Goal: Transaction & Acquisition: Book appointment/travel/reservation

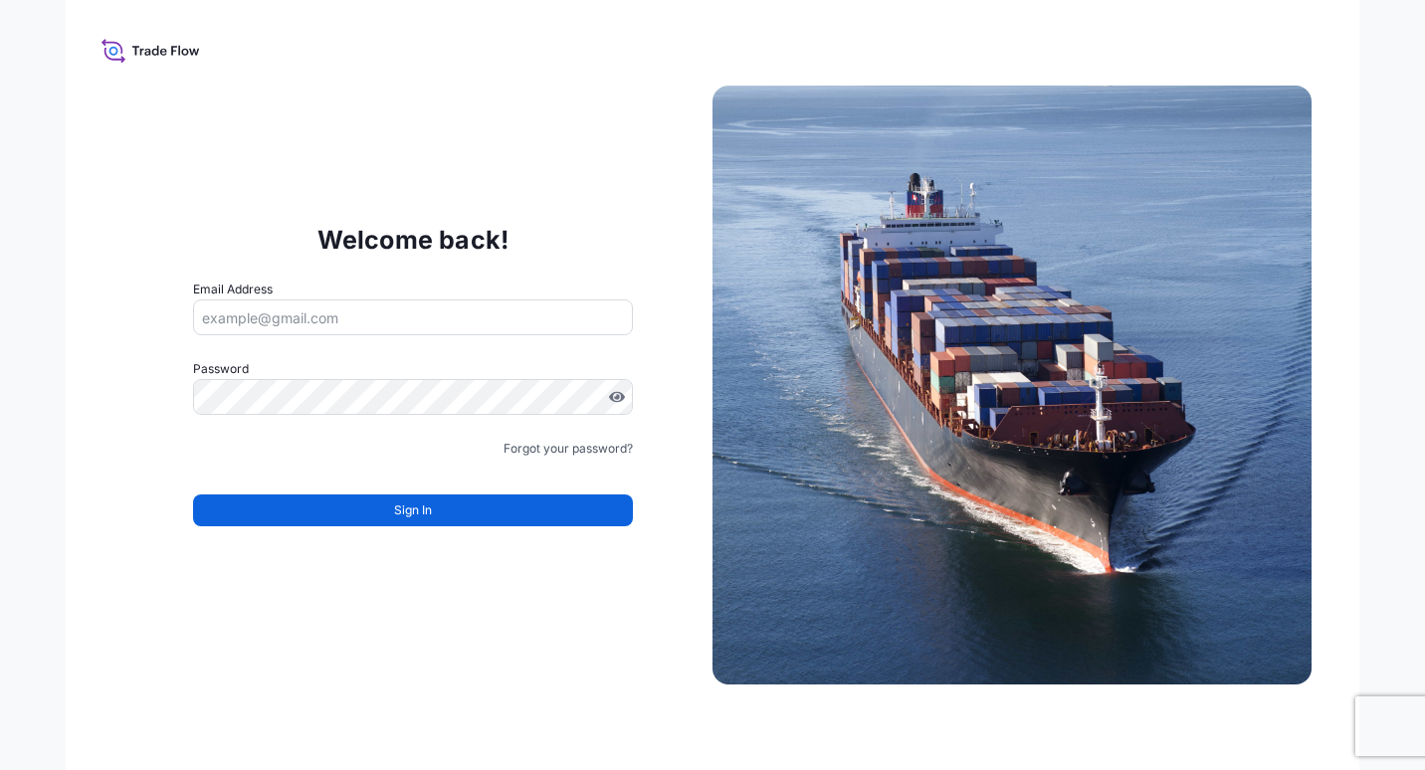
click at [149, 49] on icon at bounding box center [147, 52] width 6 height 7
click at [384, 320] on input "Email Address" at bounding box center [413, 318] width 440 height 36
type input "[PERSON_NAME][EMAIL_ADDRESS][PERSON_NAME][DOMAIN_NAME]"
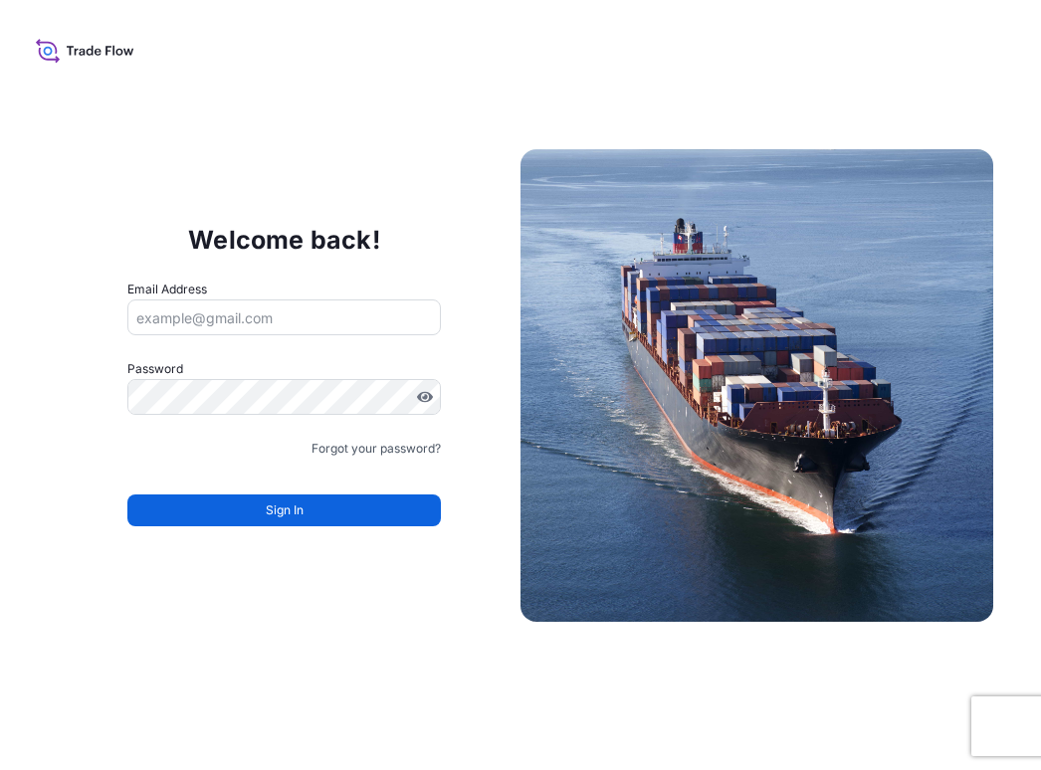
click at [304, 310] on input "Email Address" at bounding box center [283, 318] width 313 height 36
type input "[PERSON_NAME][EMAIL_ADDRESS][PERSON_NAME][DOMAIN_NAME]"
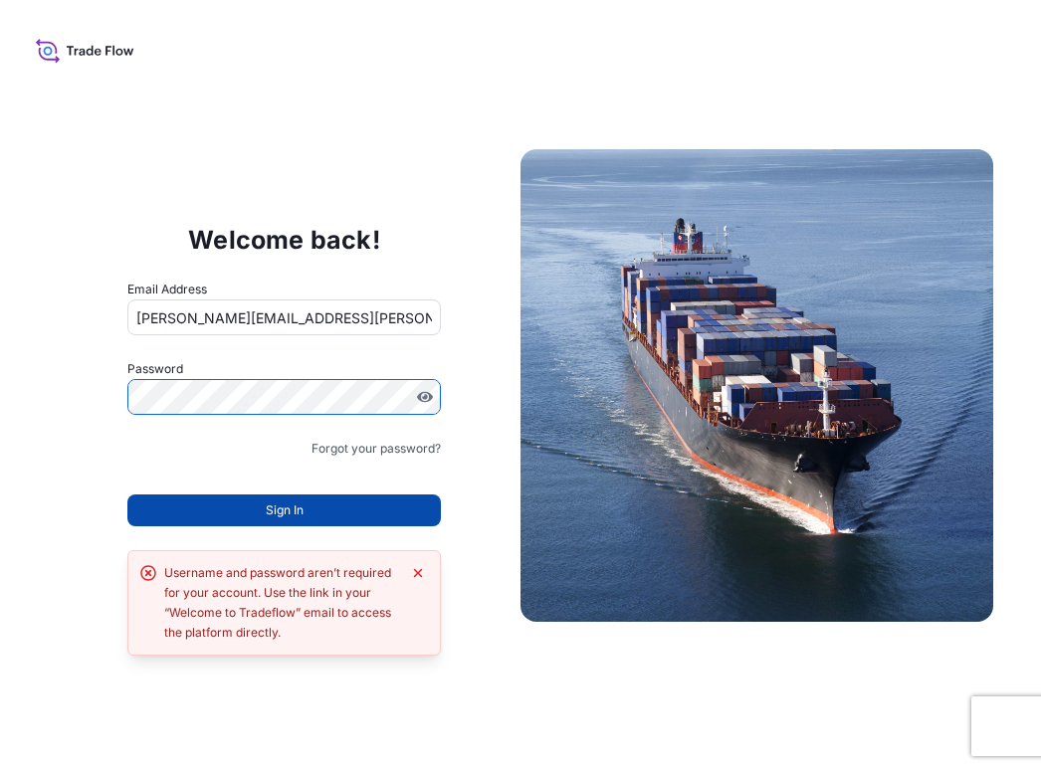
click at [320, 514] on button "Sign In" at bounding box center [283, 511] width 313 height 32
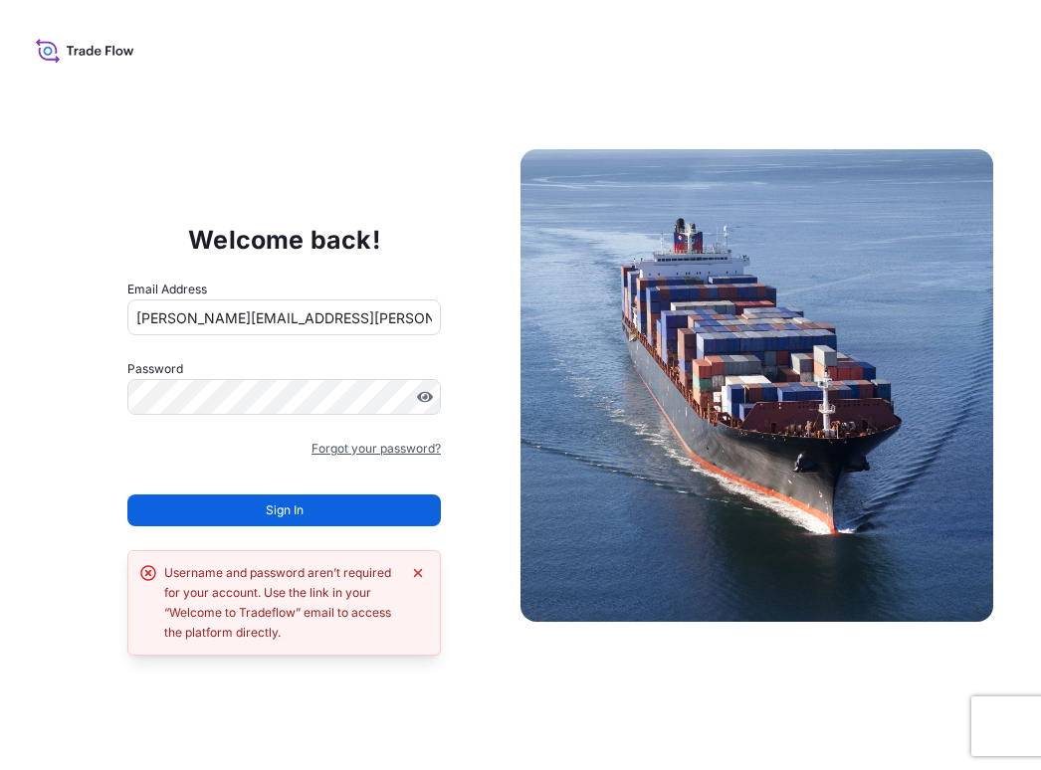
click at [348, 451] on link "Forgot your password?" at bounding box center [375, 449] width 129 height 20
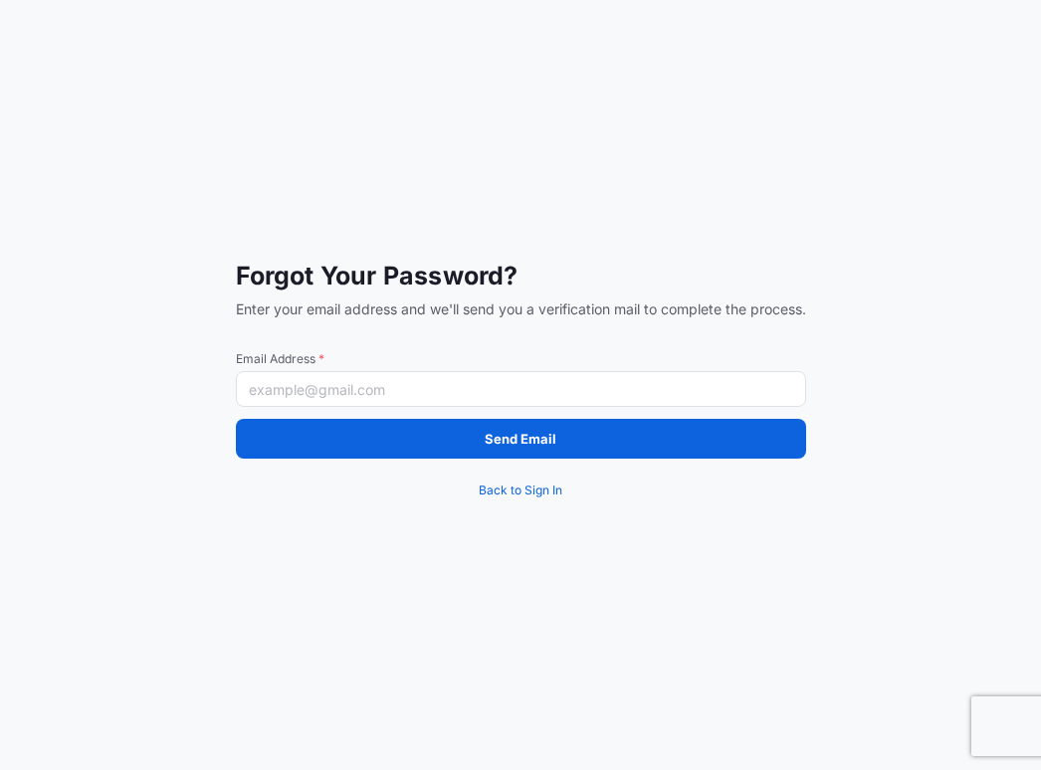
drag, startPoint x: 376, startPoint y: 384, endPoint x: 376, endPoint y: 397, distance: 12.9
click at [376, 384] on input "Email Address *" at bounding box center [521, 389] width 570 height 36
type input "[PERSON_NAME][EMAIL_ADDRESS][PERSON_NAME][DOMAIN_NAME]"
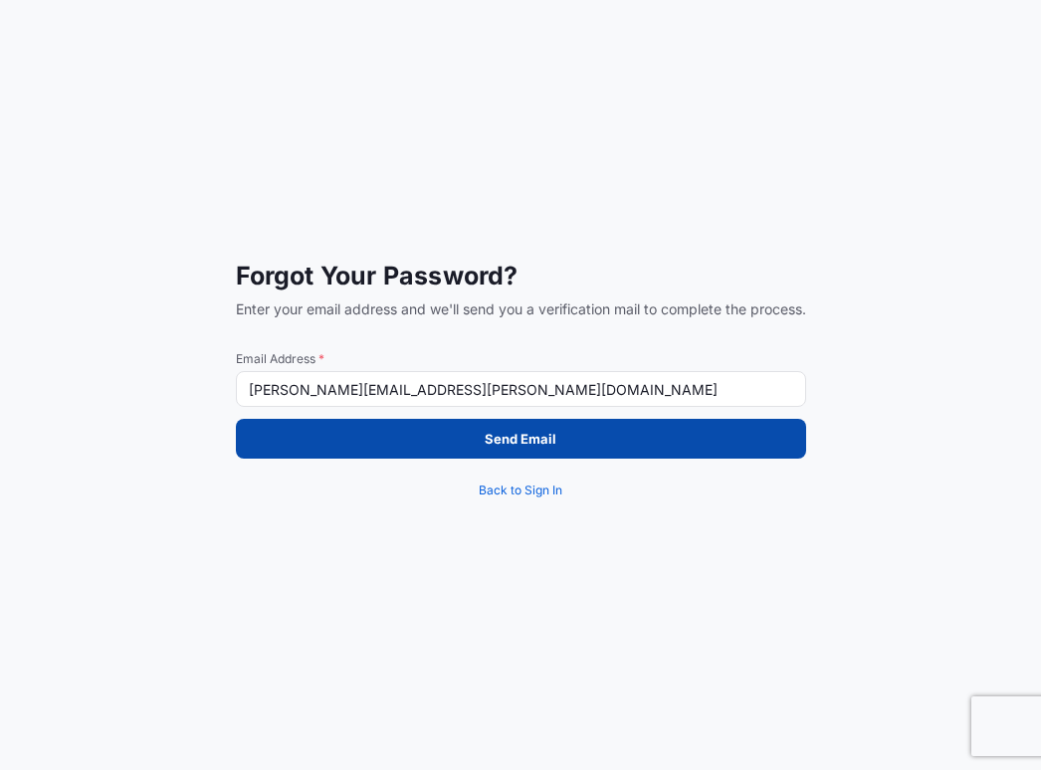
click at [378, 452] on button "Send Email" at bounding box center [521, 439] width 570 height 40
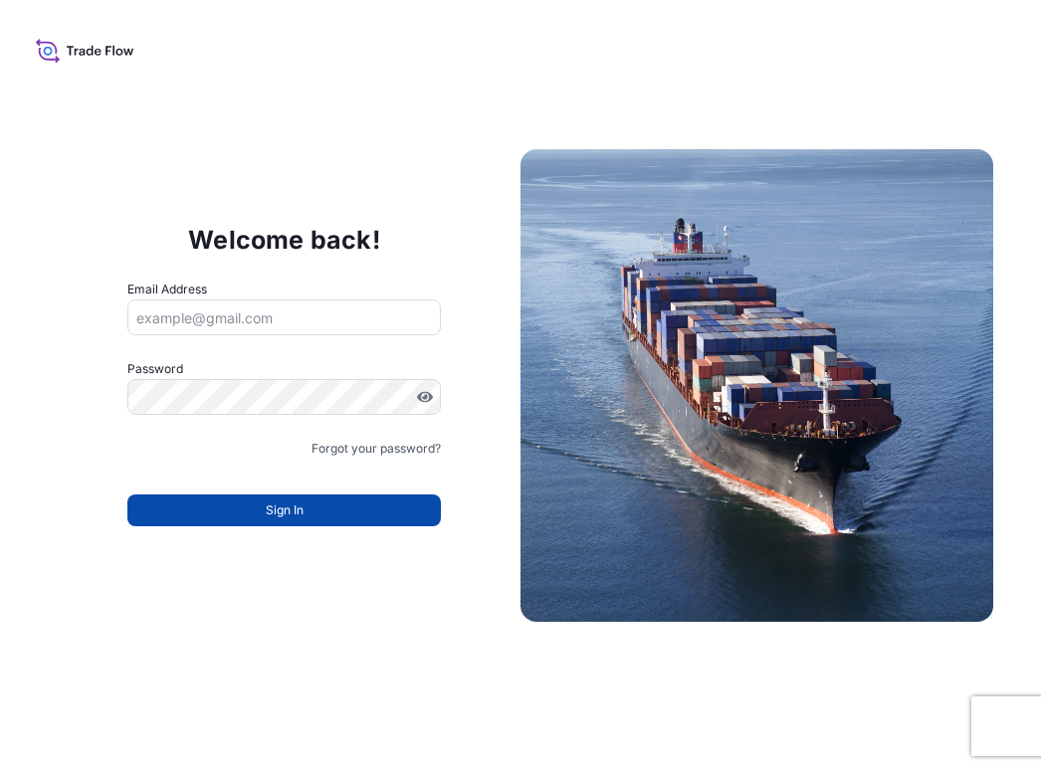
click at [334, 511] on button "Sign In" at bounding box center [283, 511] width 313 height 32
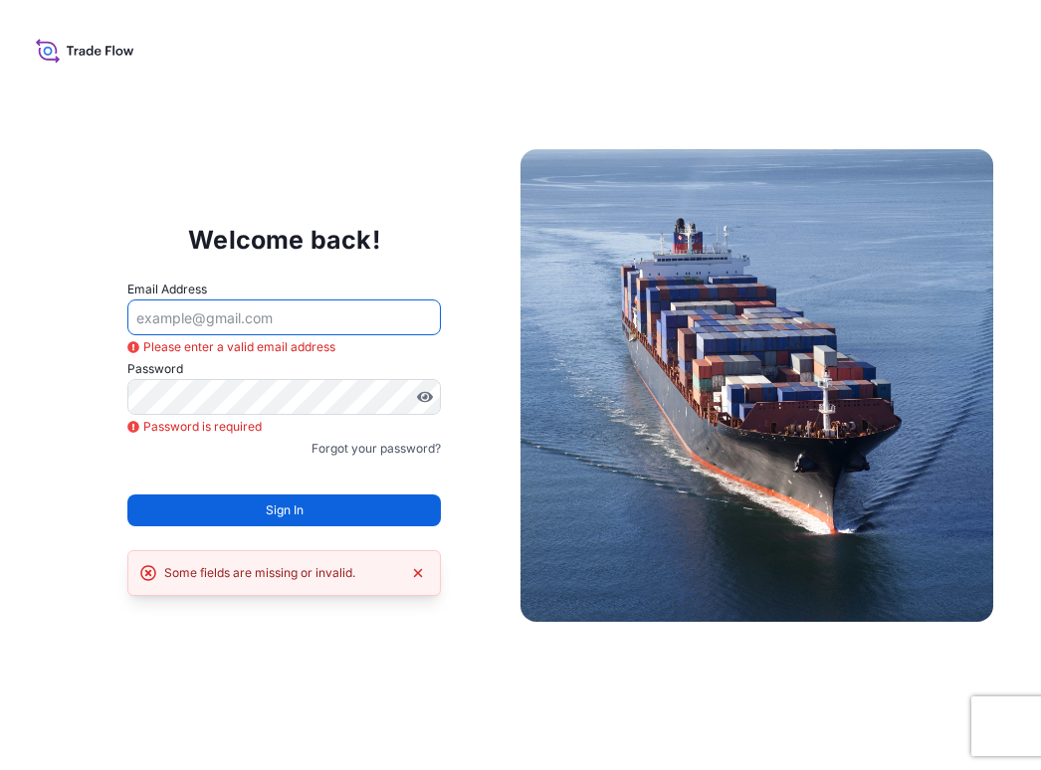
click at [228, 316] on input "Email Address" at bounding box center [283, 318] width 313 height 36
type input "[PERSON_NAME][EMAIL_ADDRESS][PERSON_NAME][DOMAIN_NAME]"
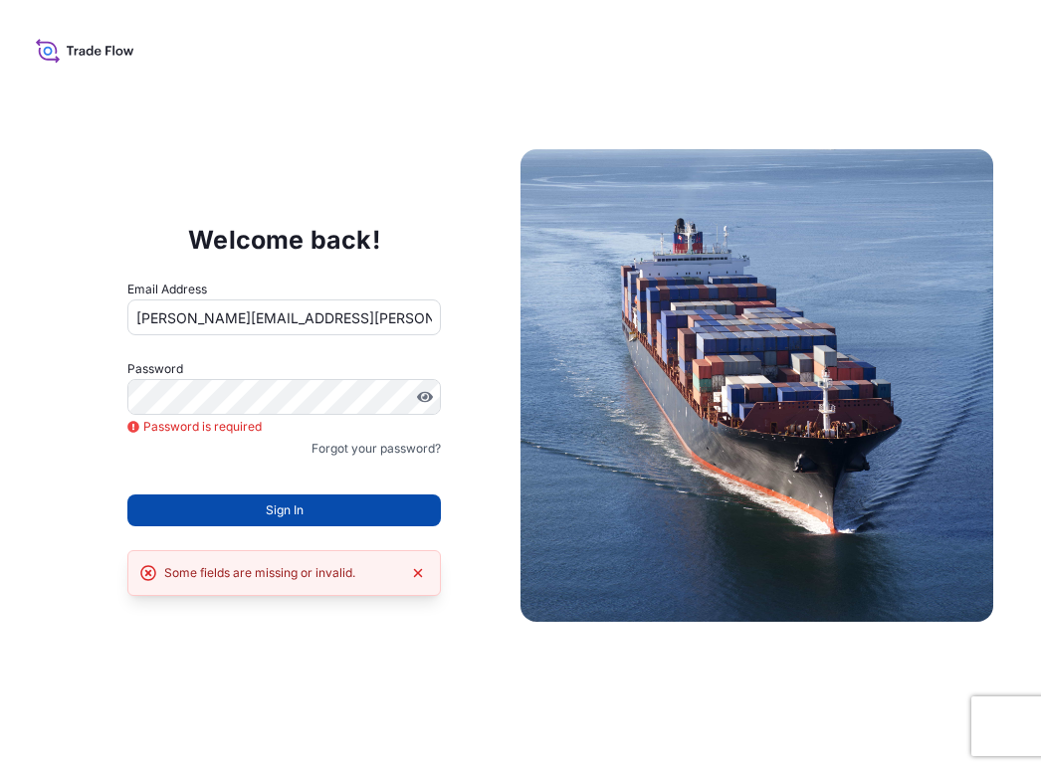
click at [275, 514] on span "Sign In" at bounding box center [285, 510] width 38 height 20
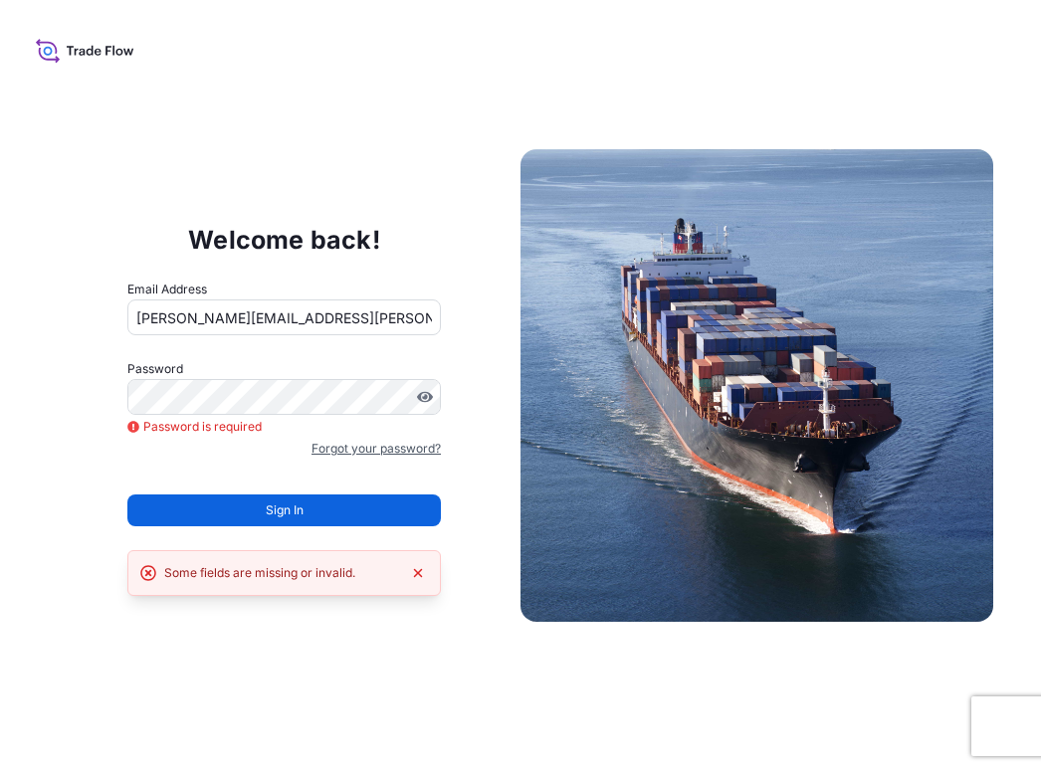
click at [364, 443] on link "Forgot your password?" at bounding box center [375, 449] width 129 height 20
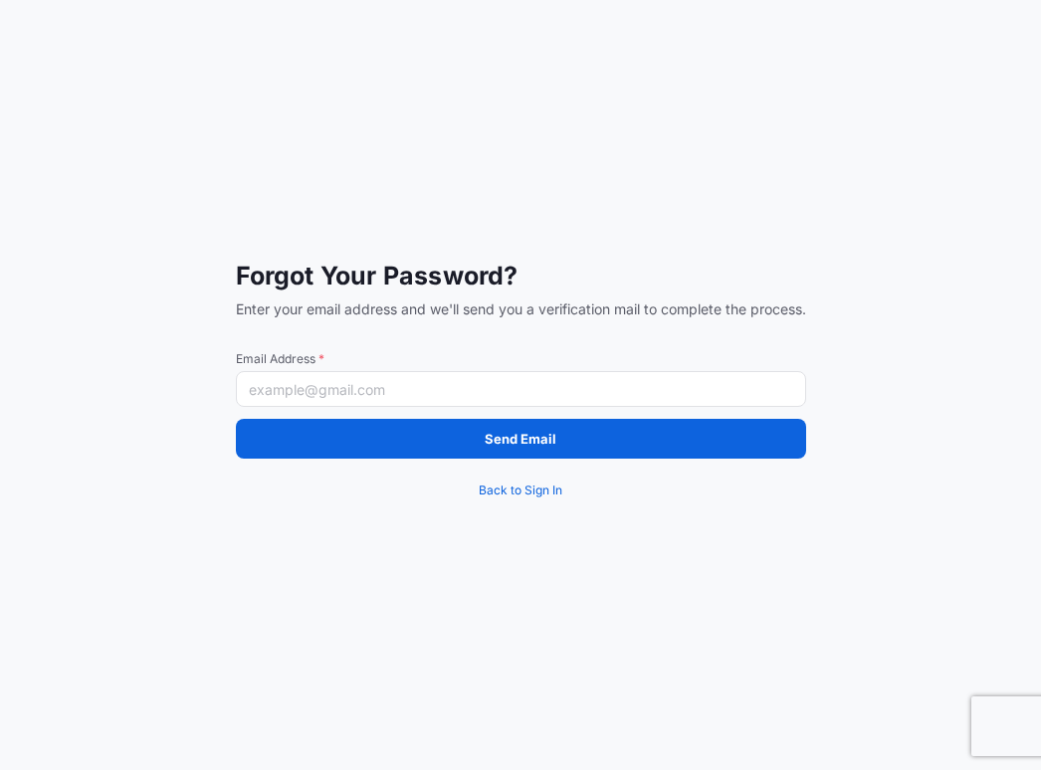
click at [378, 395] on input "Email Address *" at bounding box center [521, 389] width 570 height 36
type input "[PERSON_NAME][EMAIL_ADDRESS][PERSON_NAME][DOMAIN_NAME]"
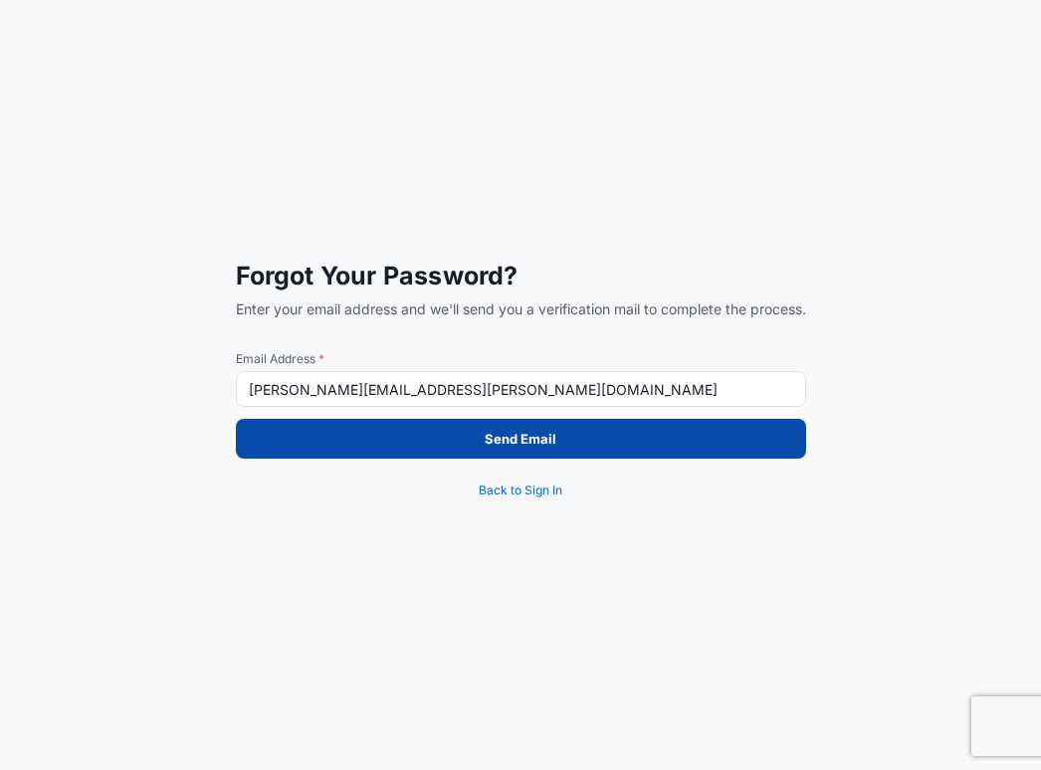
click at [414, 439] on button "Send Email" at bounding box center [521, 439] width 570 height 40
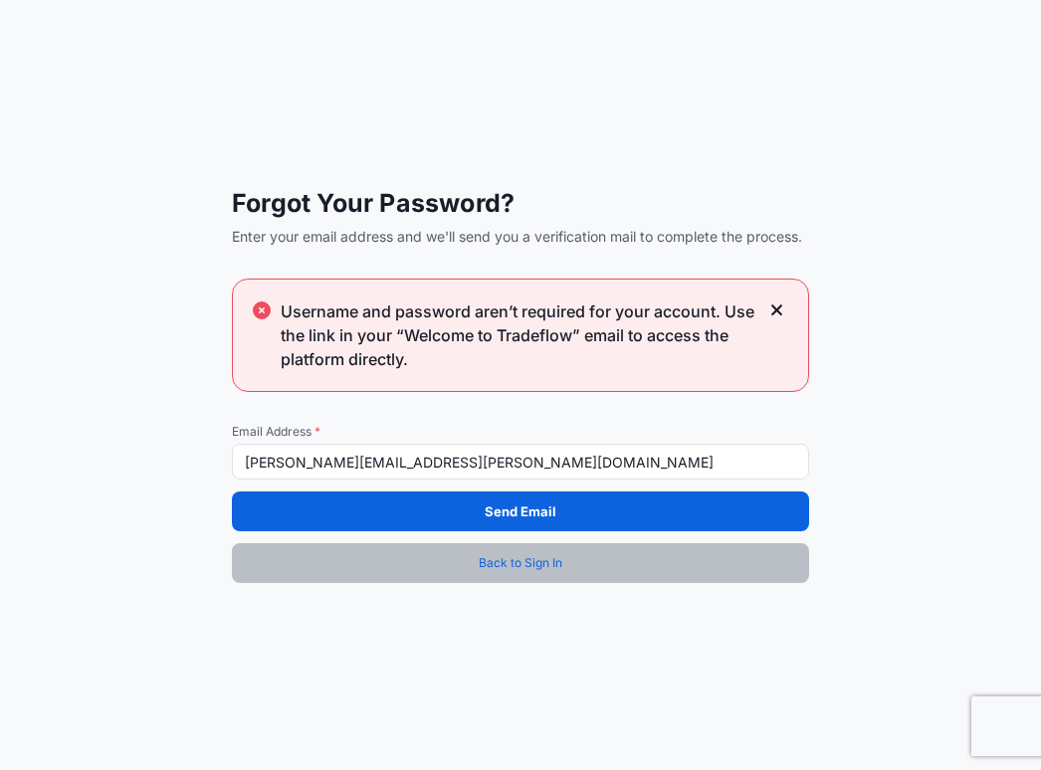
click at [546, 560] on span "Back to Sign In" at bounding box center [521, 563] width 84 height 20
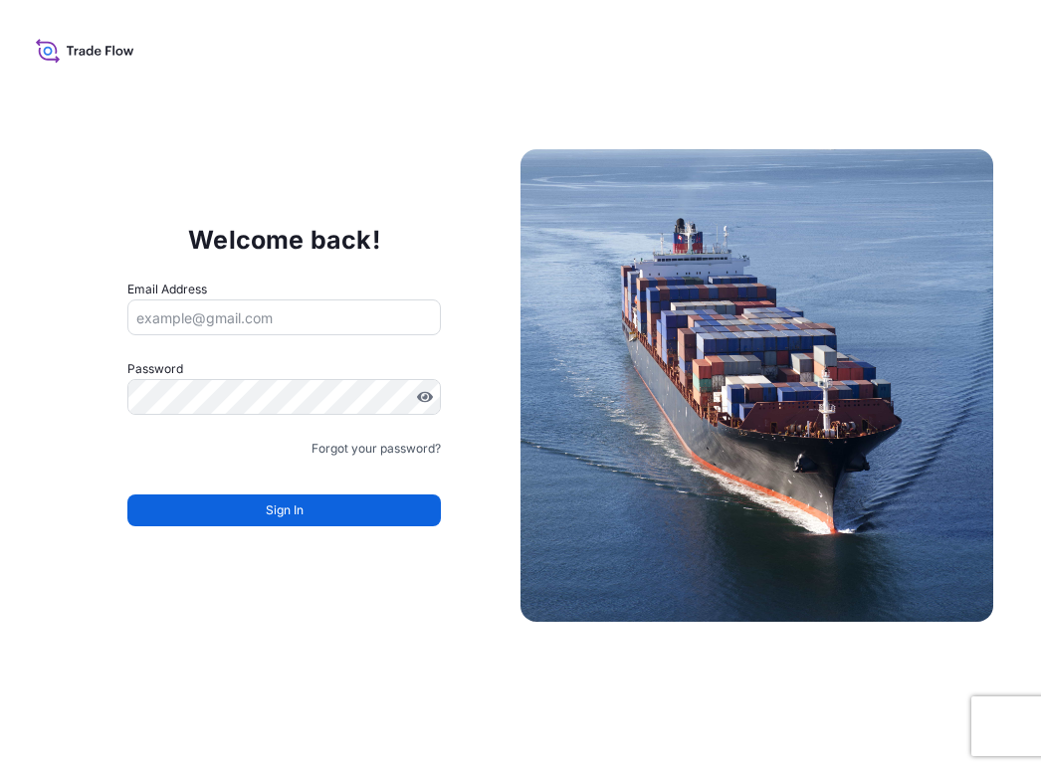
click at [105, 55] on icon at bounding box center [85, 50] width 99 height 29
click at [43, 48] on icon at bounding box center [85, 50] width 99 height 29
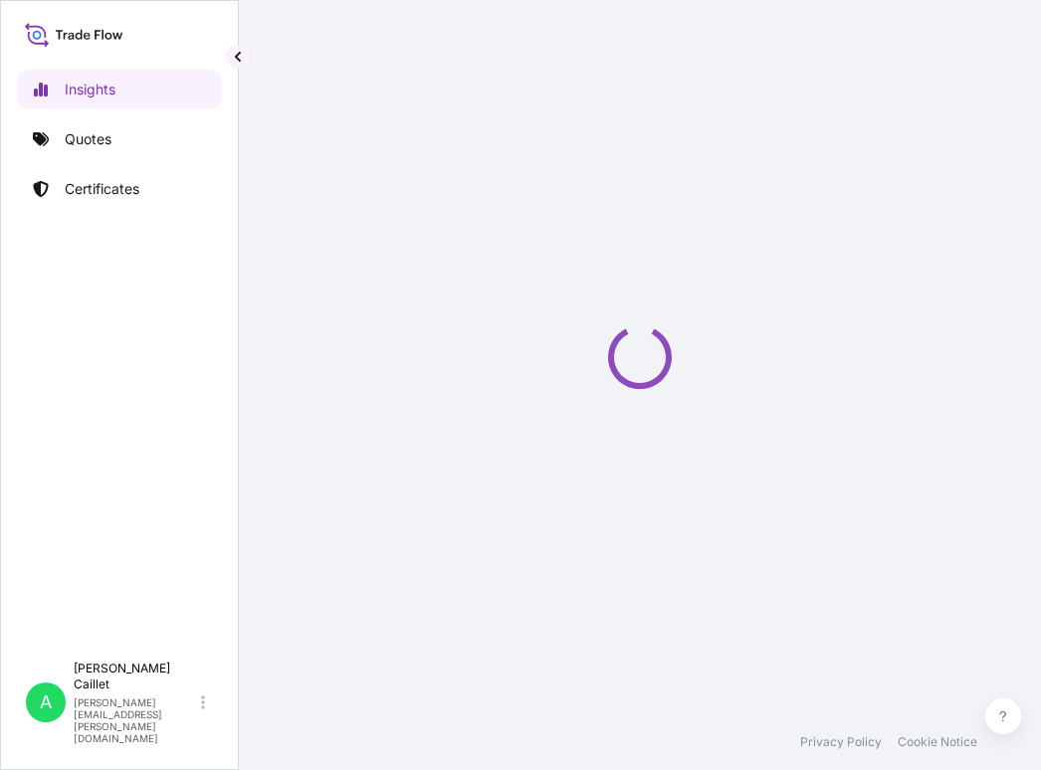
select select "2025"
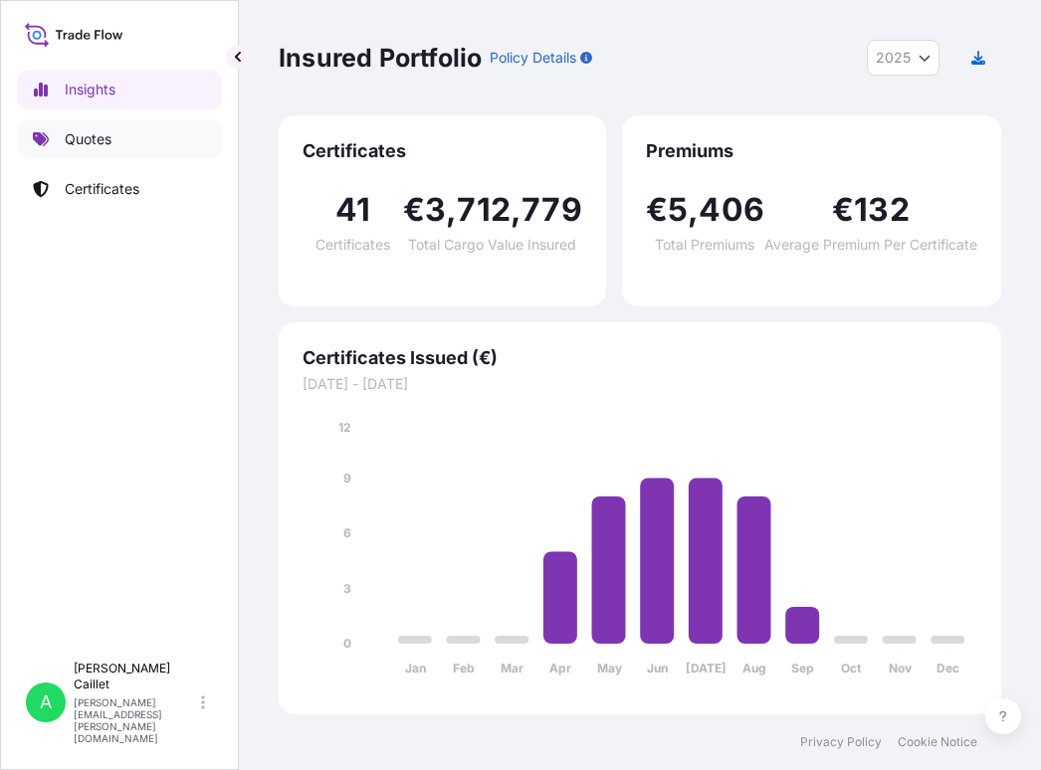
click at [82, 135] on p "Quotes" at bounding box center [88, 139] width 47 height 20
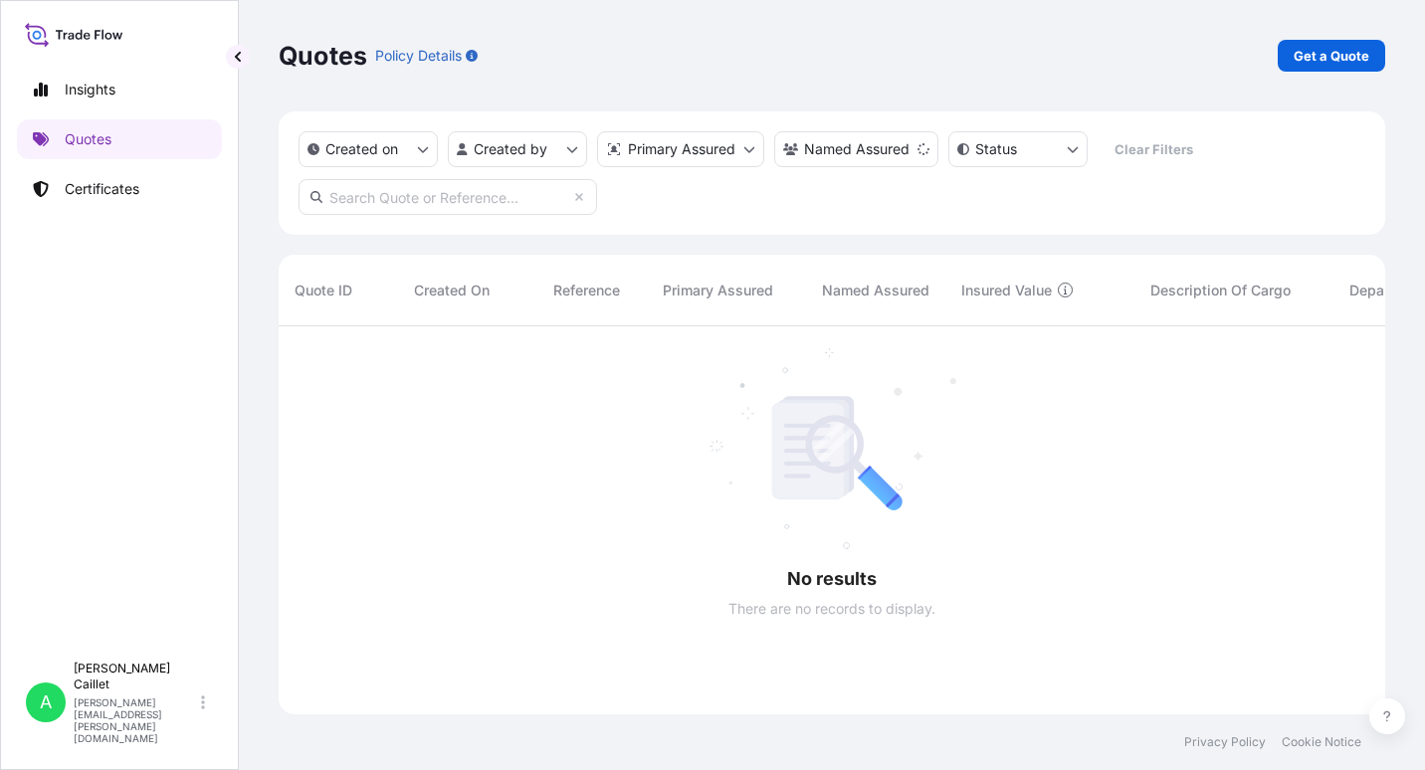
scroll to position [445, 1092]
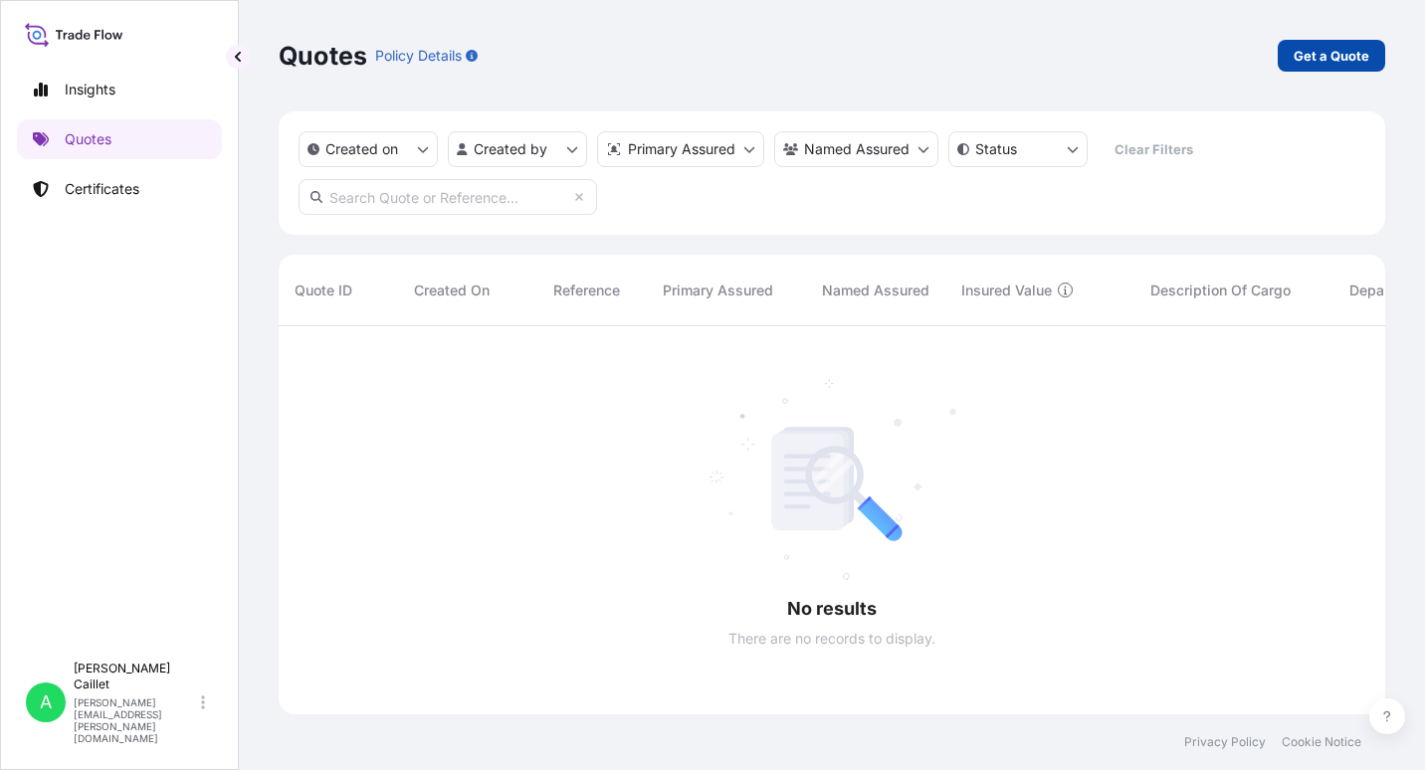
click at [1040, 54] on p "Get a Quote" at bounding box center [1332, 56] width 76 height 20
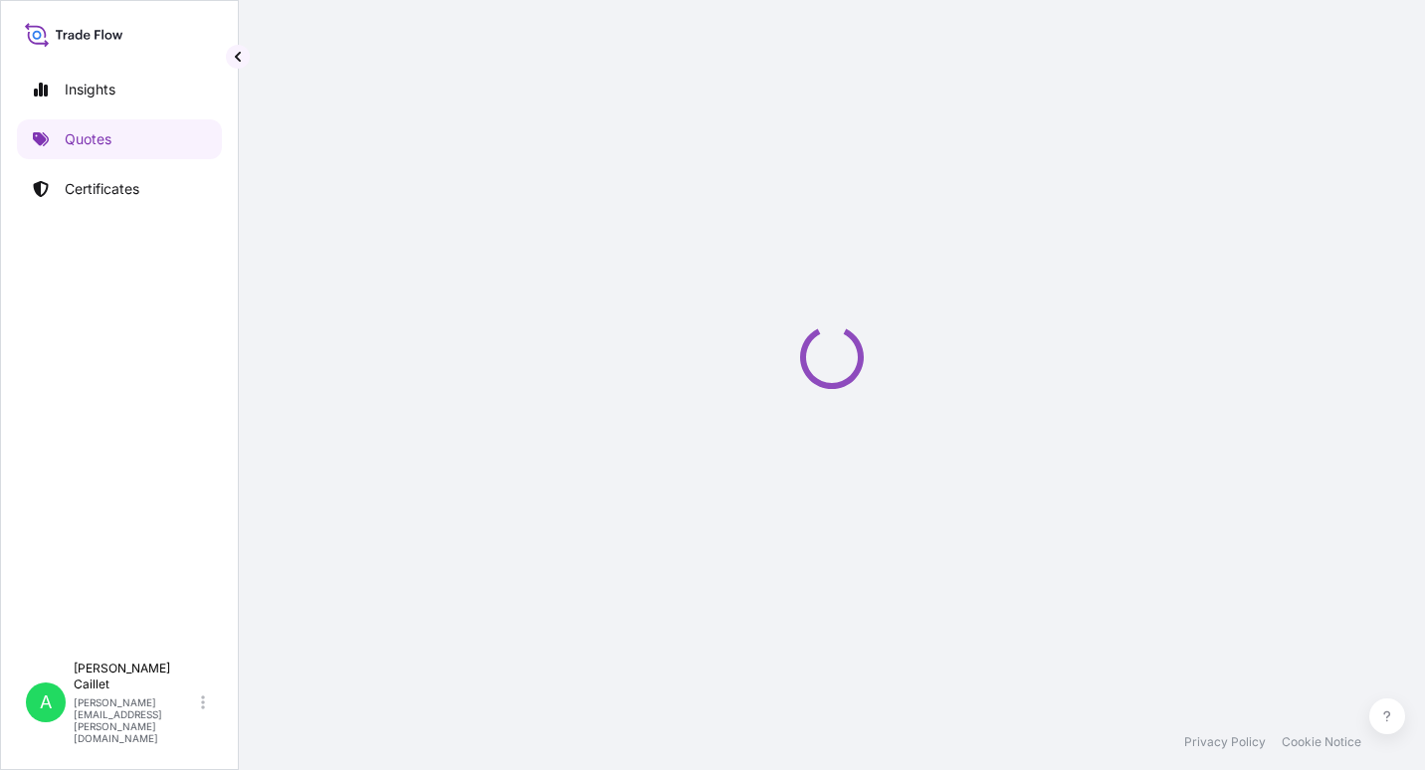
select select "Sea"
select select "21"
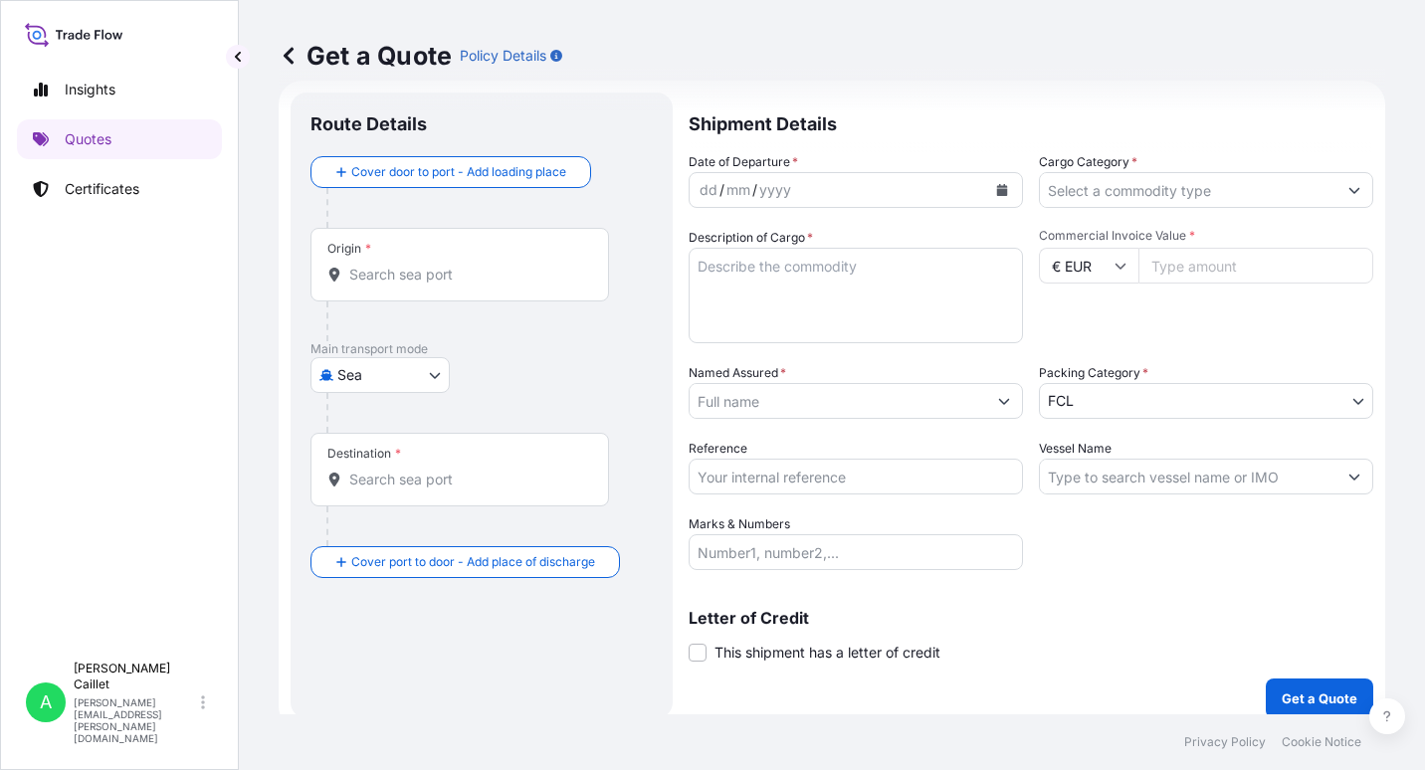
scroll to position [32, 0]
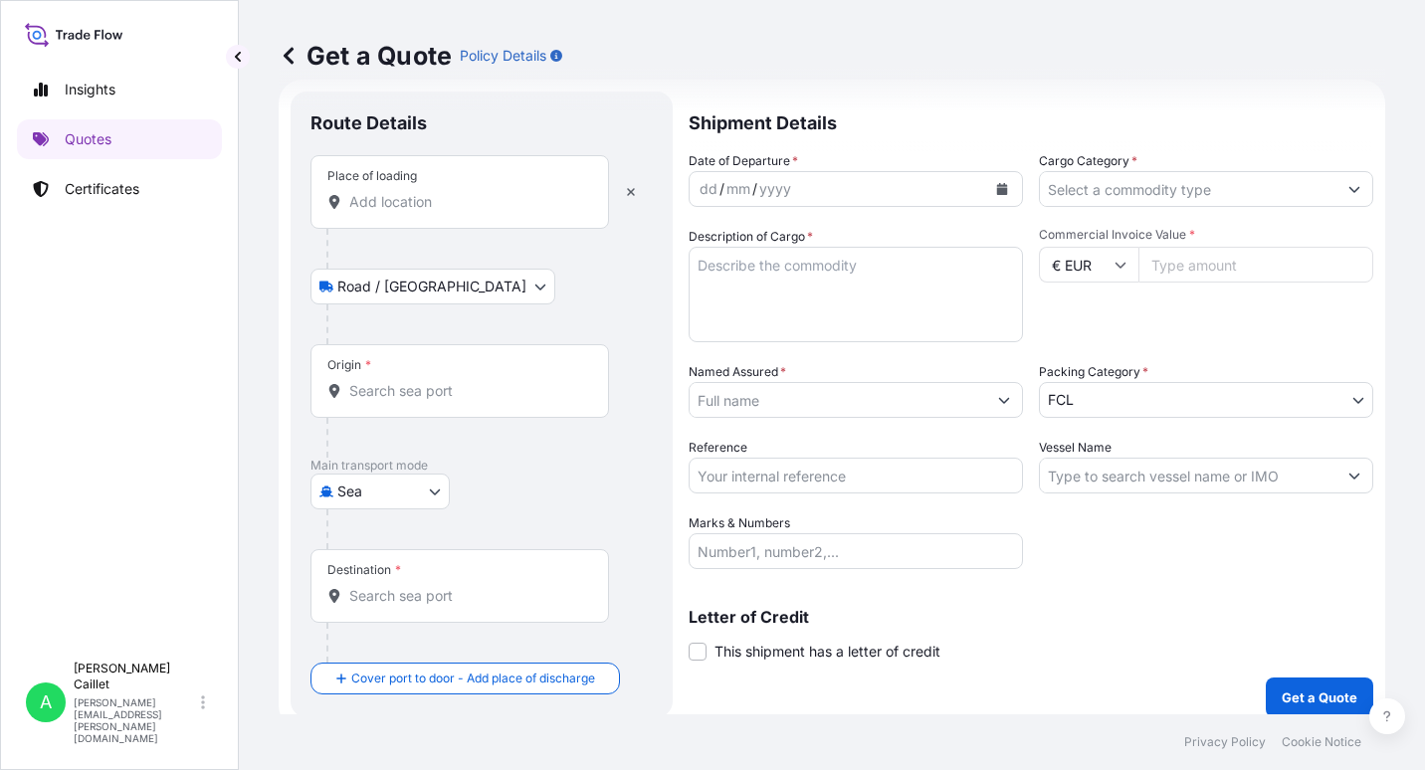
click at [379, 208] on input "Place of loading" at bounding box center [466, 202] width 235 height 20
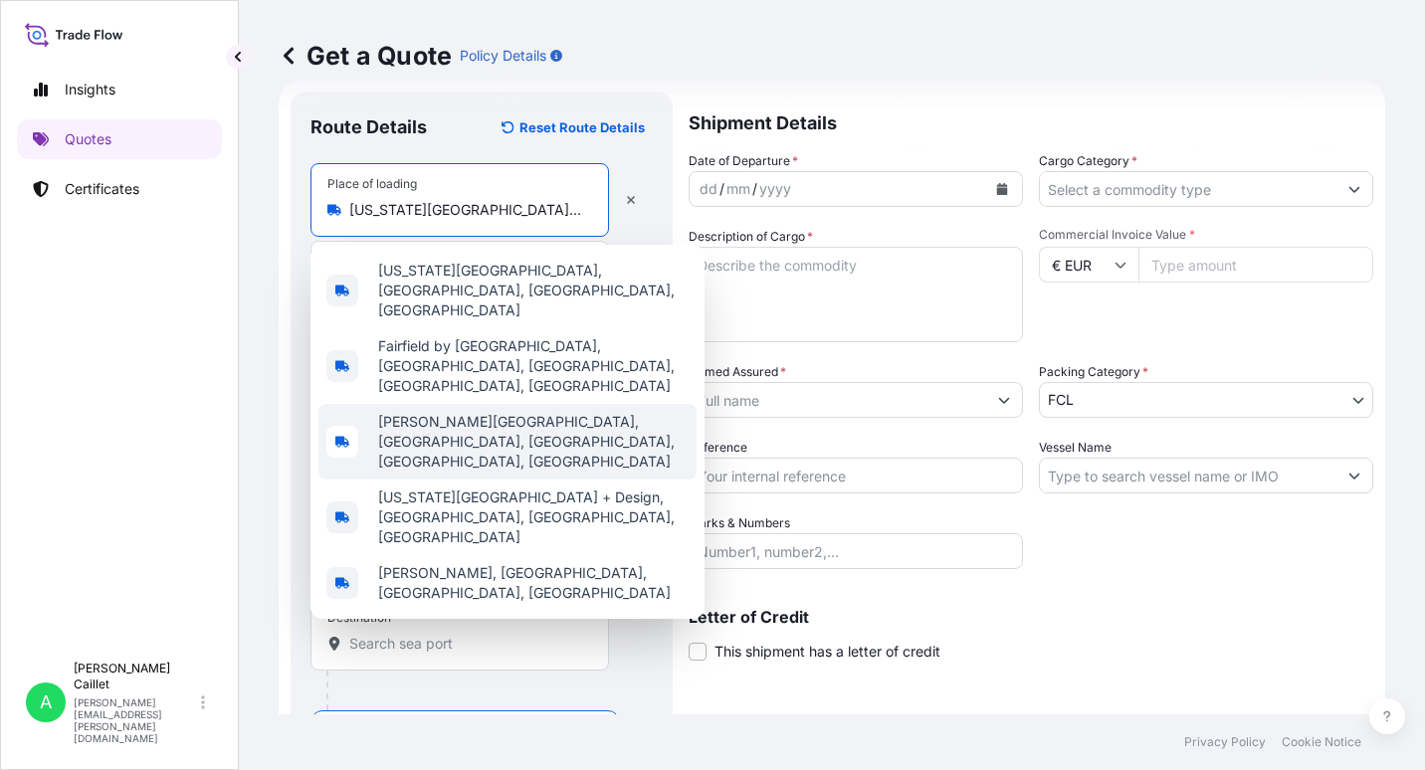
scroll to position [0, 6]
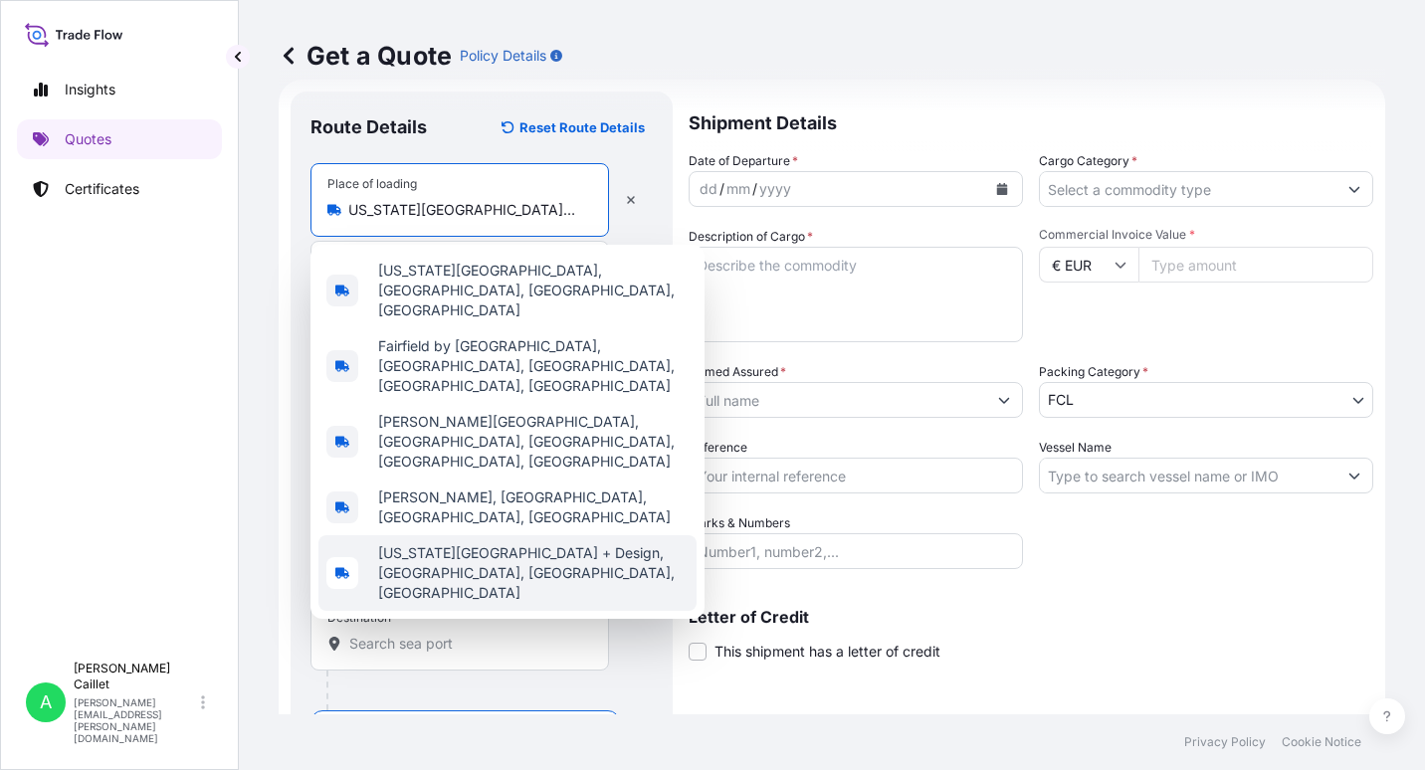
type input "Ohio University, Athens, OH, USA"
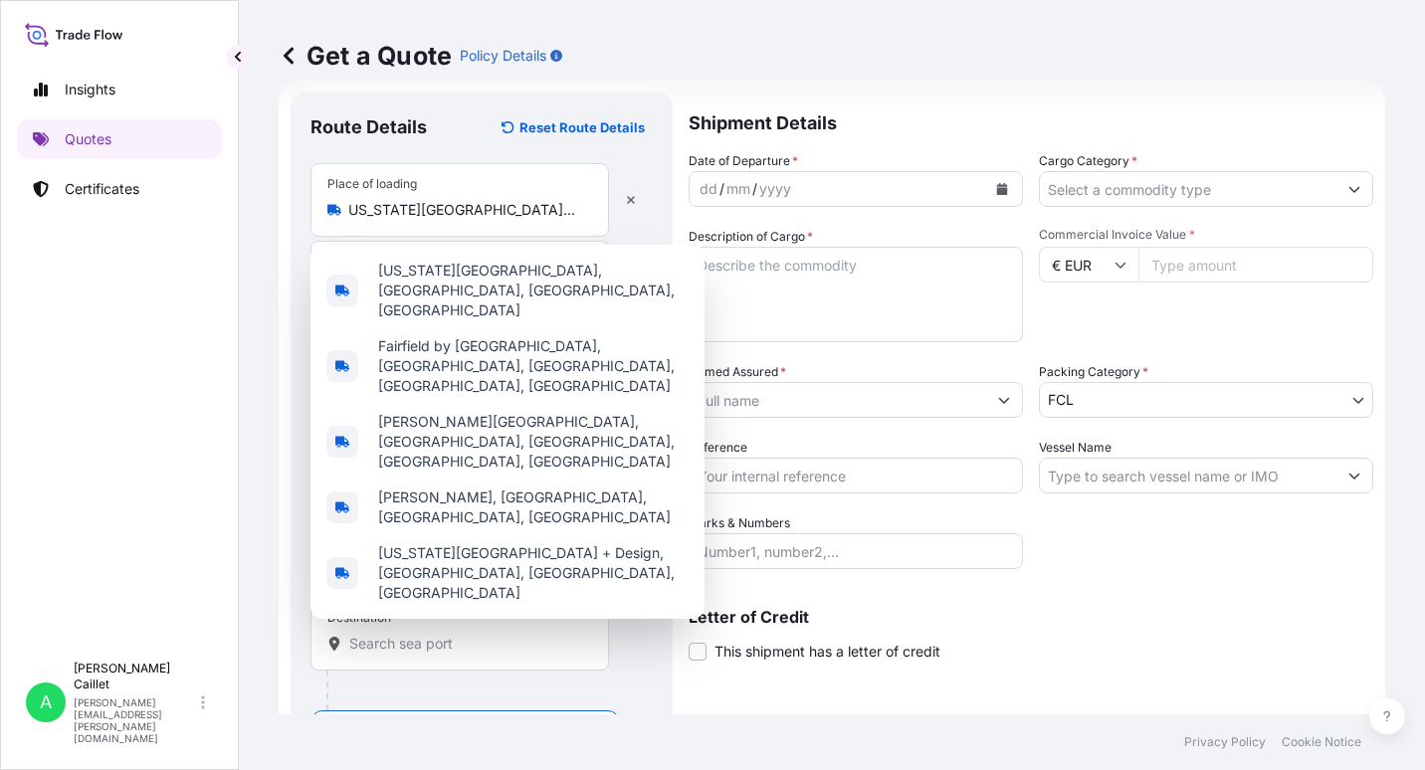
click at [249, 501] on div "Get a Quote Policy Details Route Details Reset Route Details Place of loading O…" at bounding box center [832, 357] width 1186 height 714
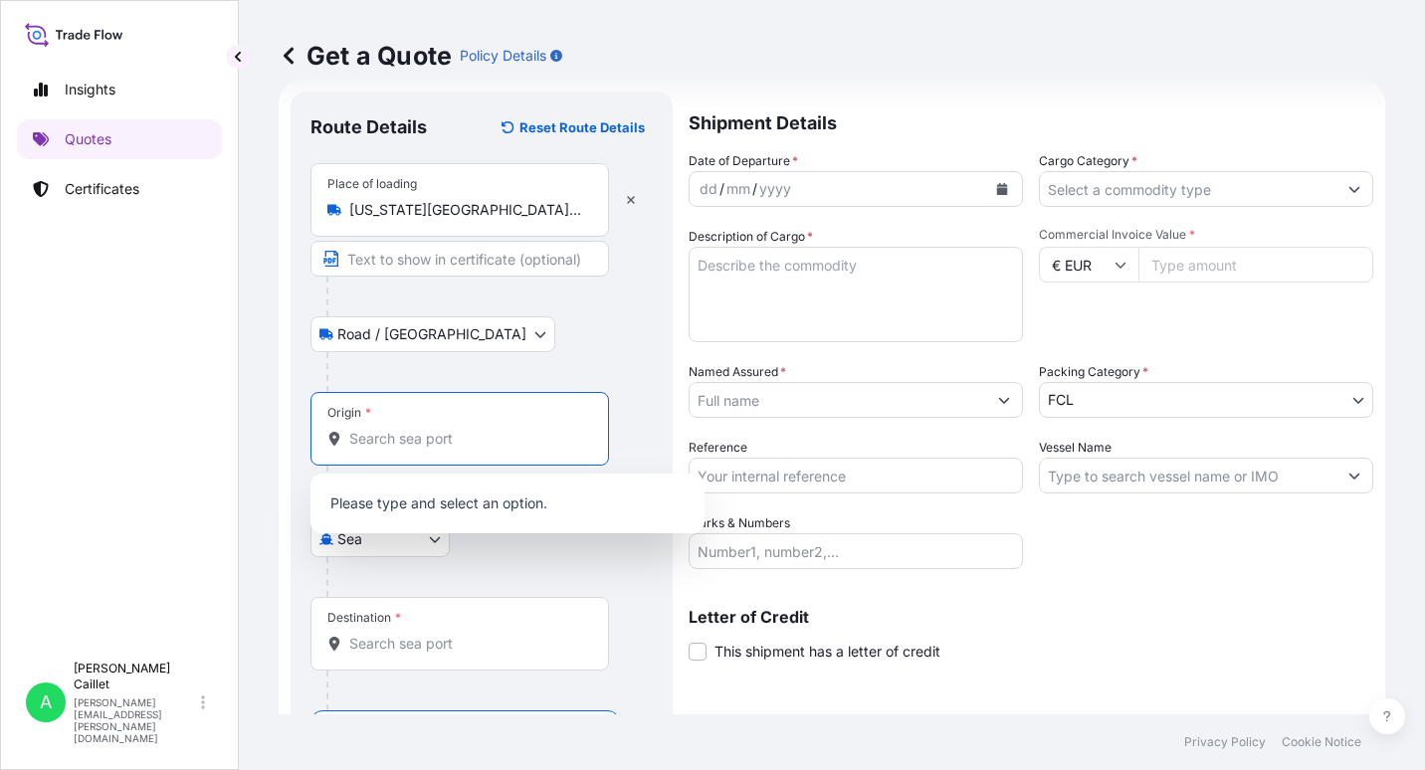
click at [368, 441] on input "Origin *" at bounding box center [466, 439] width 235 height 20
click at [309, 574] on div "Route Details Reset Route Details Place of loading Ohio University, Athens, OH,…" at bounding box center [482, 427] width 382 height 671
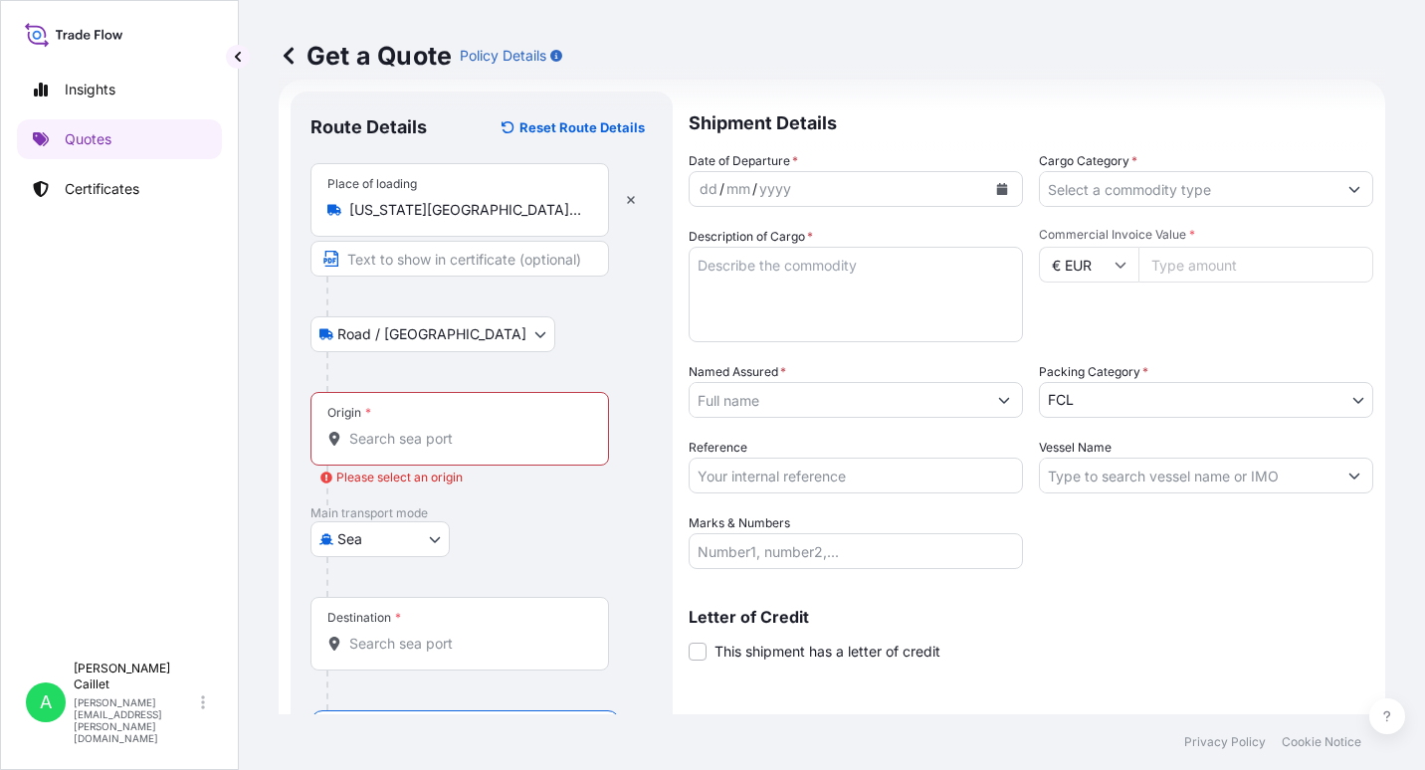
click at [371, 541] on body "0 options available. Insights Quotes Certificates A Anne-Flore Caillet anne-flo…" at bounding box center [712, 385] width 1425 height 770
click at [338, 594] on icon at bounding box center [333, 591] width 14 height 14
select select "Air"
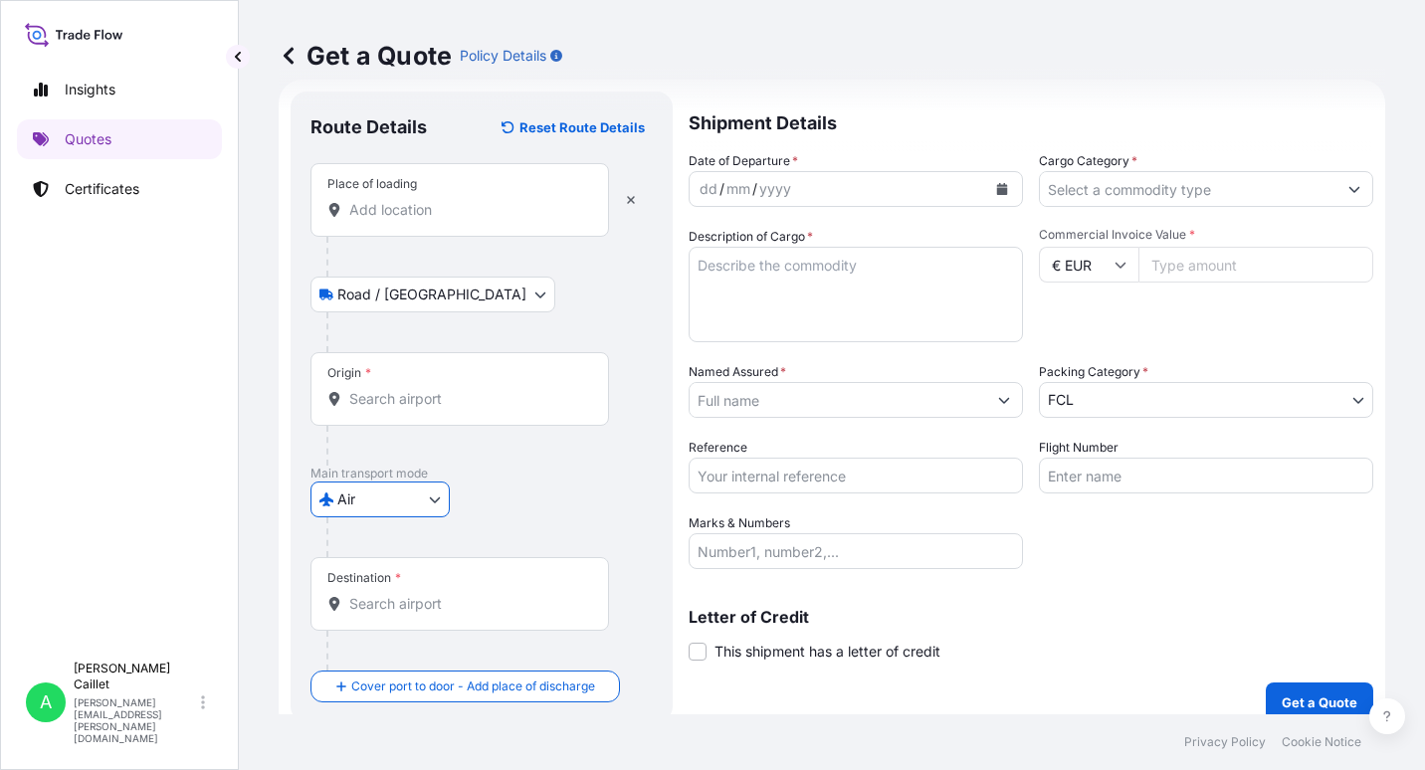
click at [368, 405] on input "Origin *" at bounding box center [466, 399] width 235 height 20
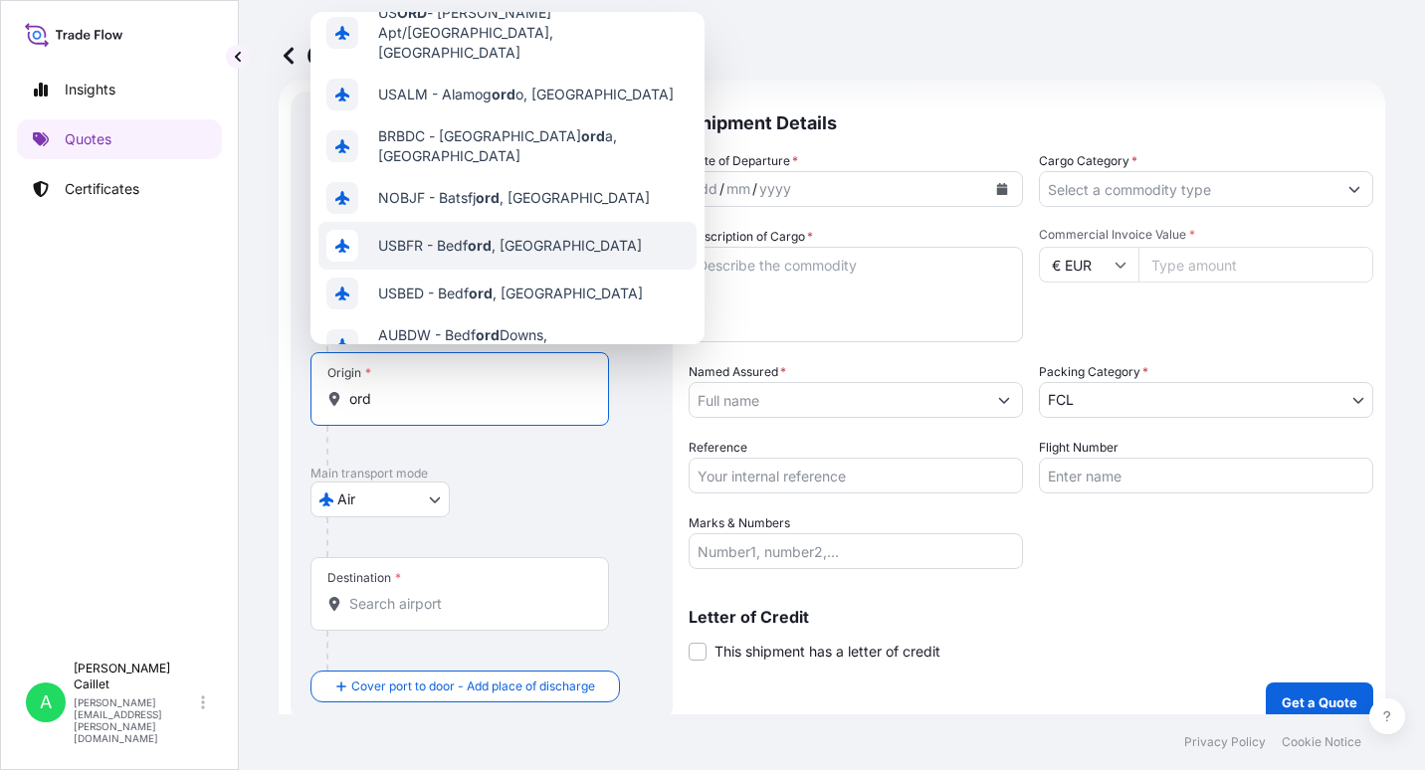
scroll to position [177, 0]
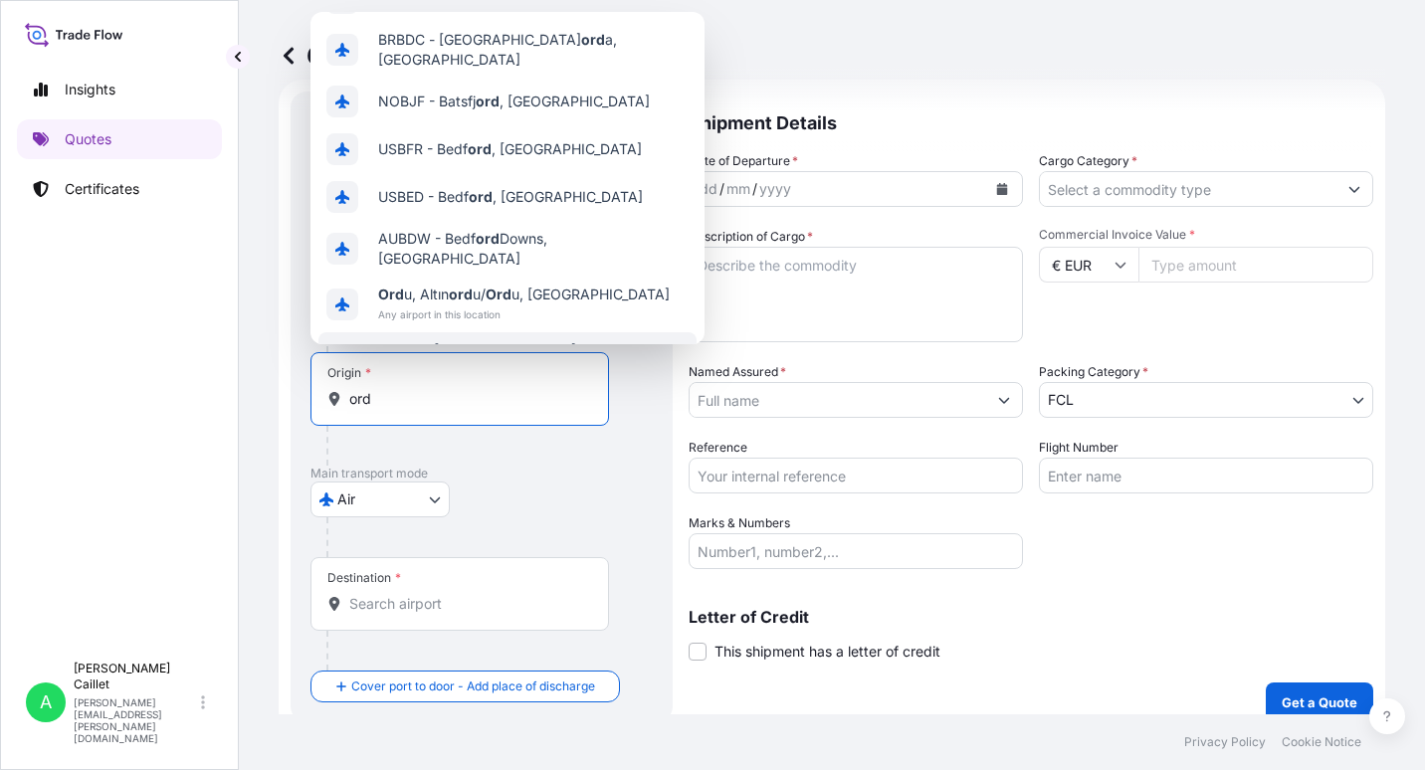
type input "ord"
click at [373, 439] on div "Origin * ord" at bounding box center [481, 408] width 342 height 113
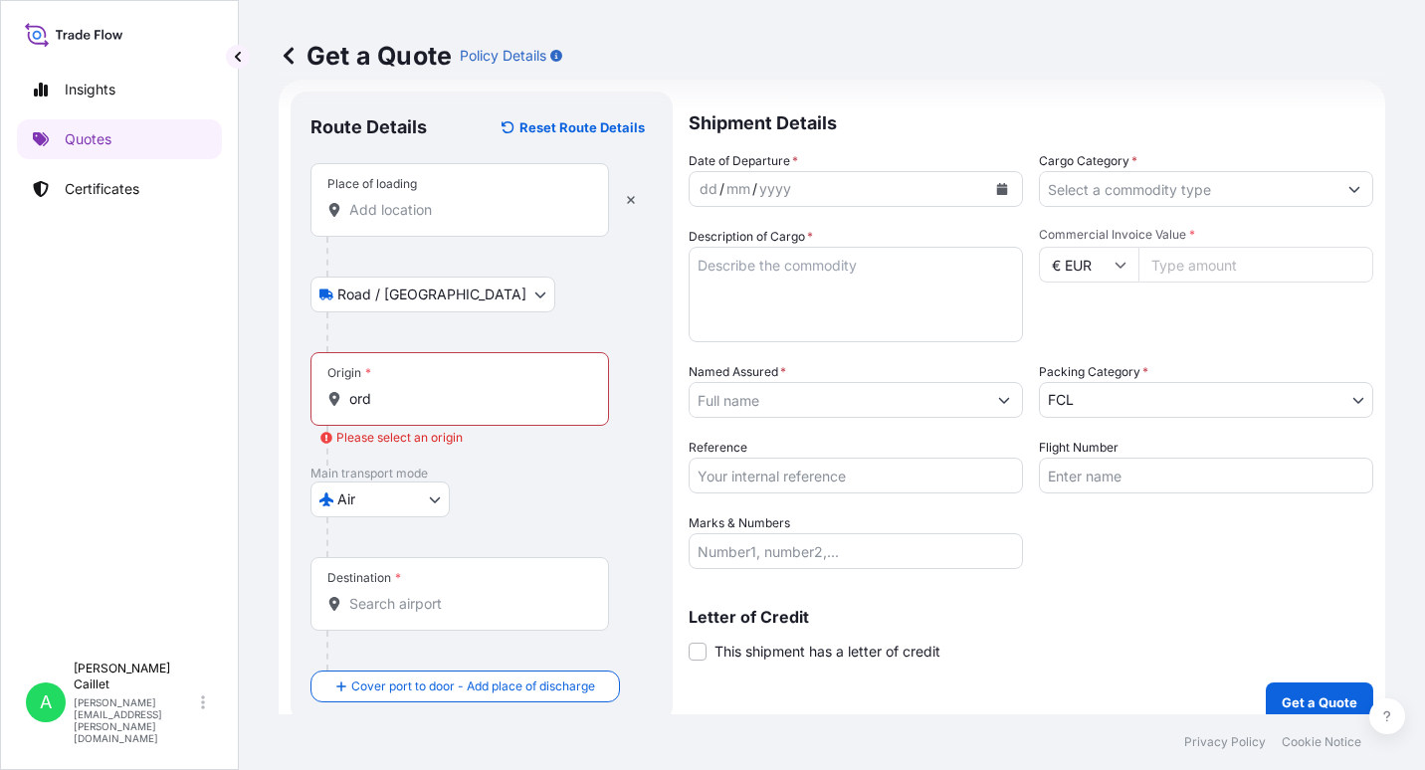
click at [390, 212] on input "Place of loading" at bounding box center [466, 210] width 235 height 20
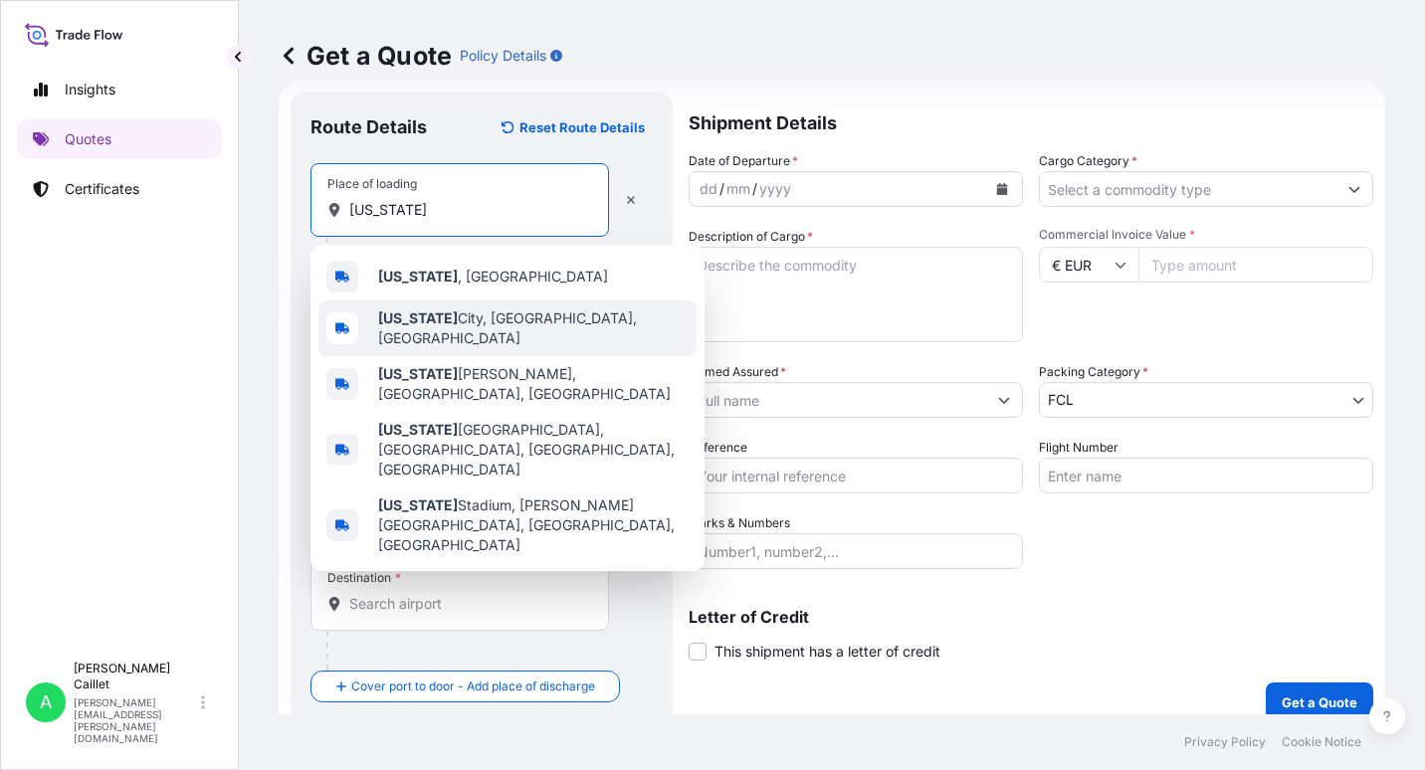
click at [430, 317] on span "Ohio City, OH, USA" at bounding box center [533, 328] width 310 height 40
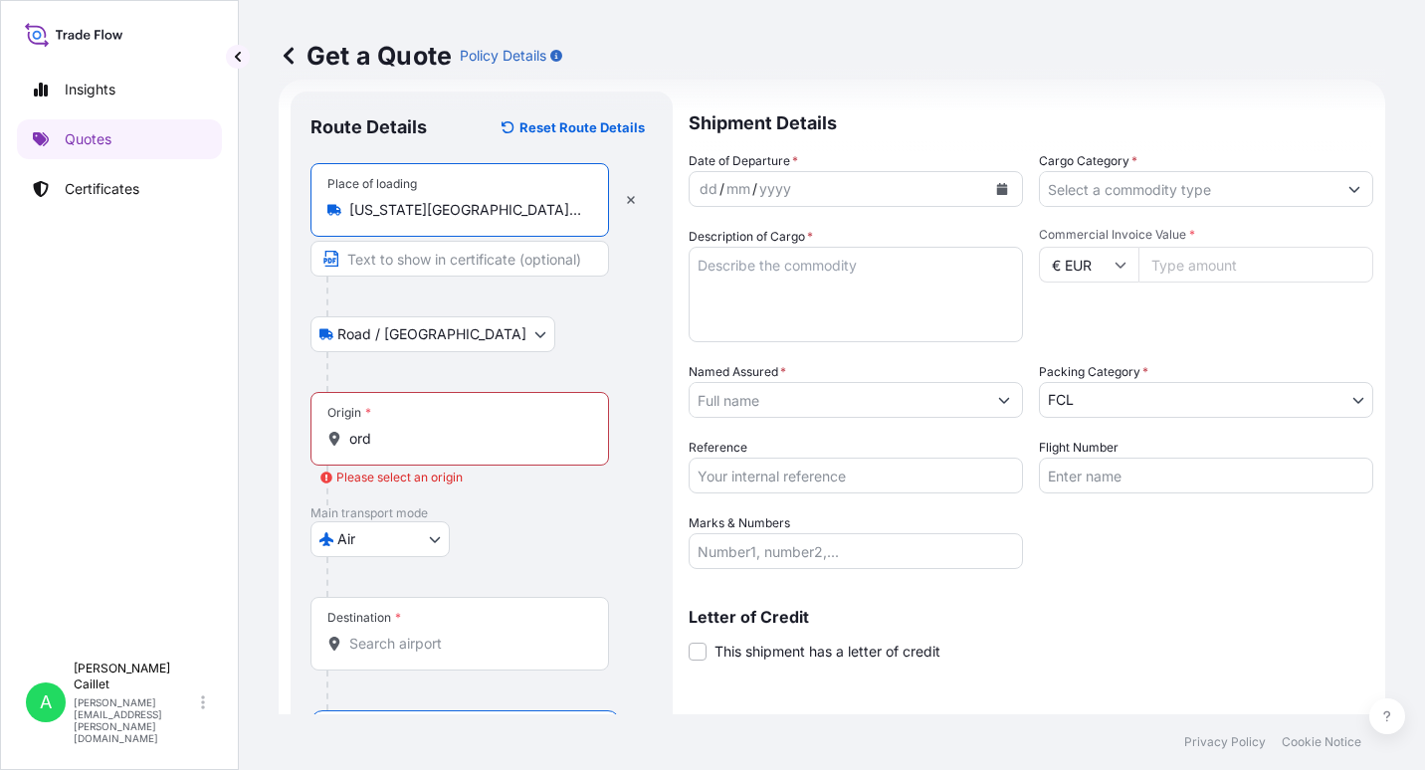
type input "Ohio City, OH, USA"
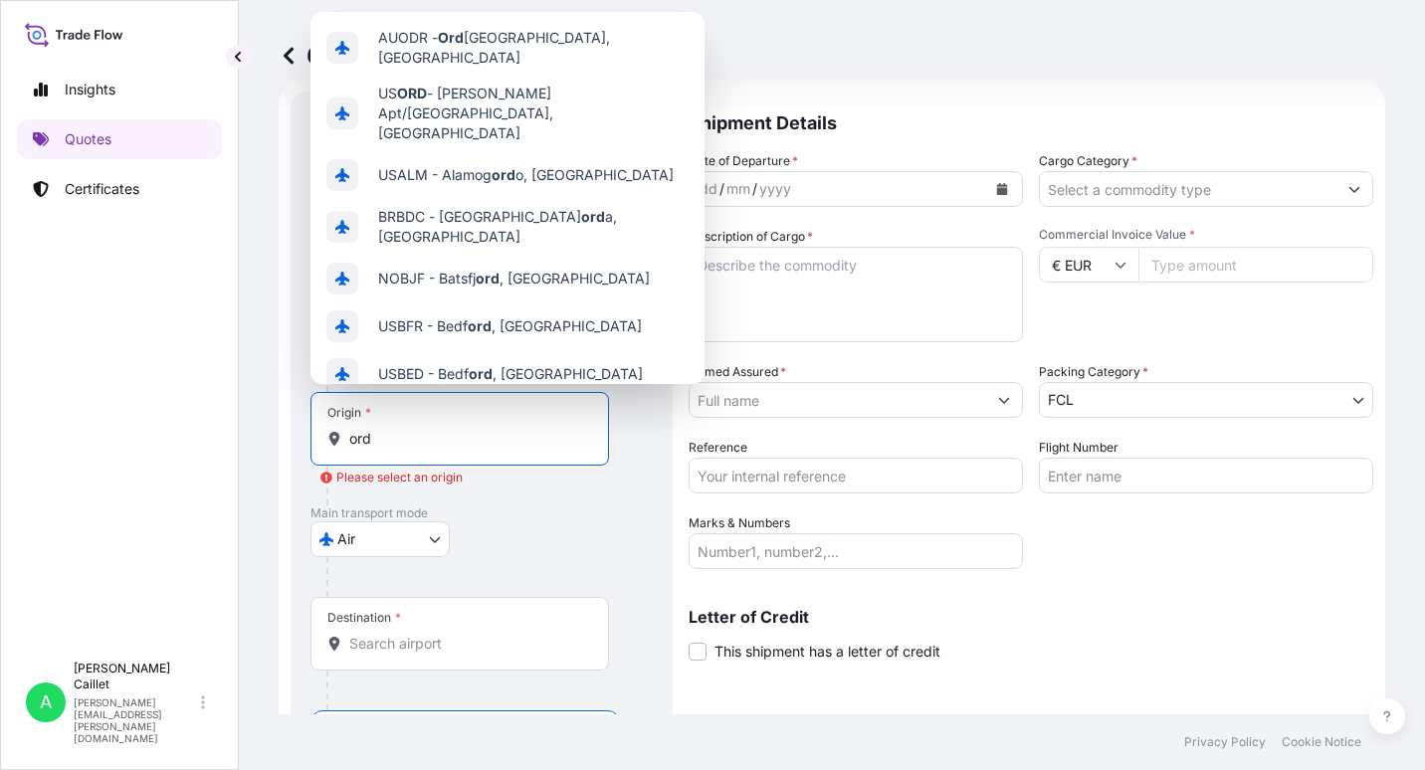
drag, startPoint x: 354, startPoint y: 435, endPoint x: 422, endPoint y: 436, distance: 67.7
click at [422, 436] on input "ord" at bounding box center [466, 439] width 235 height 20
type input "o"
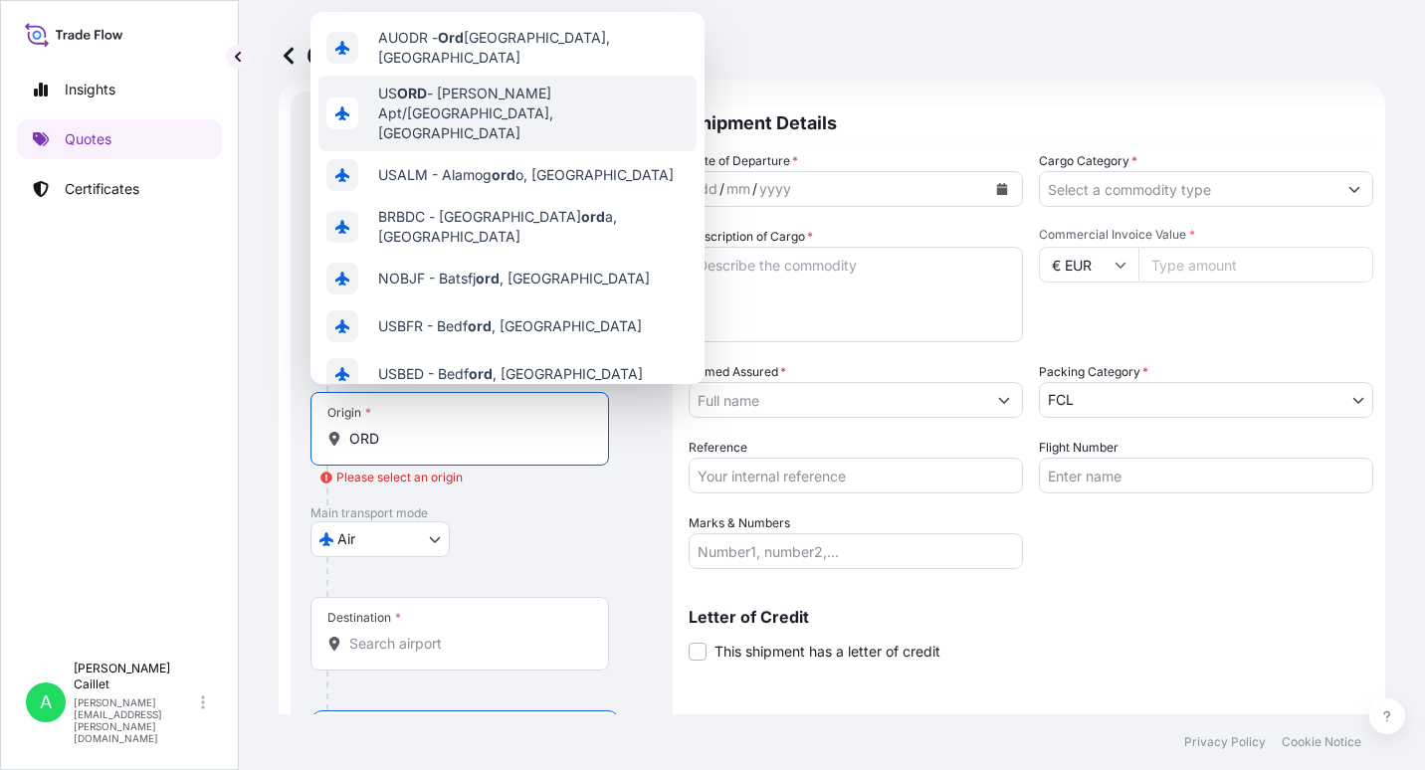
click at [450, 91] on span "US ORD - OHare Apt/Chicago, United States" at bounding box center [533, 114] width 310 height 60
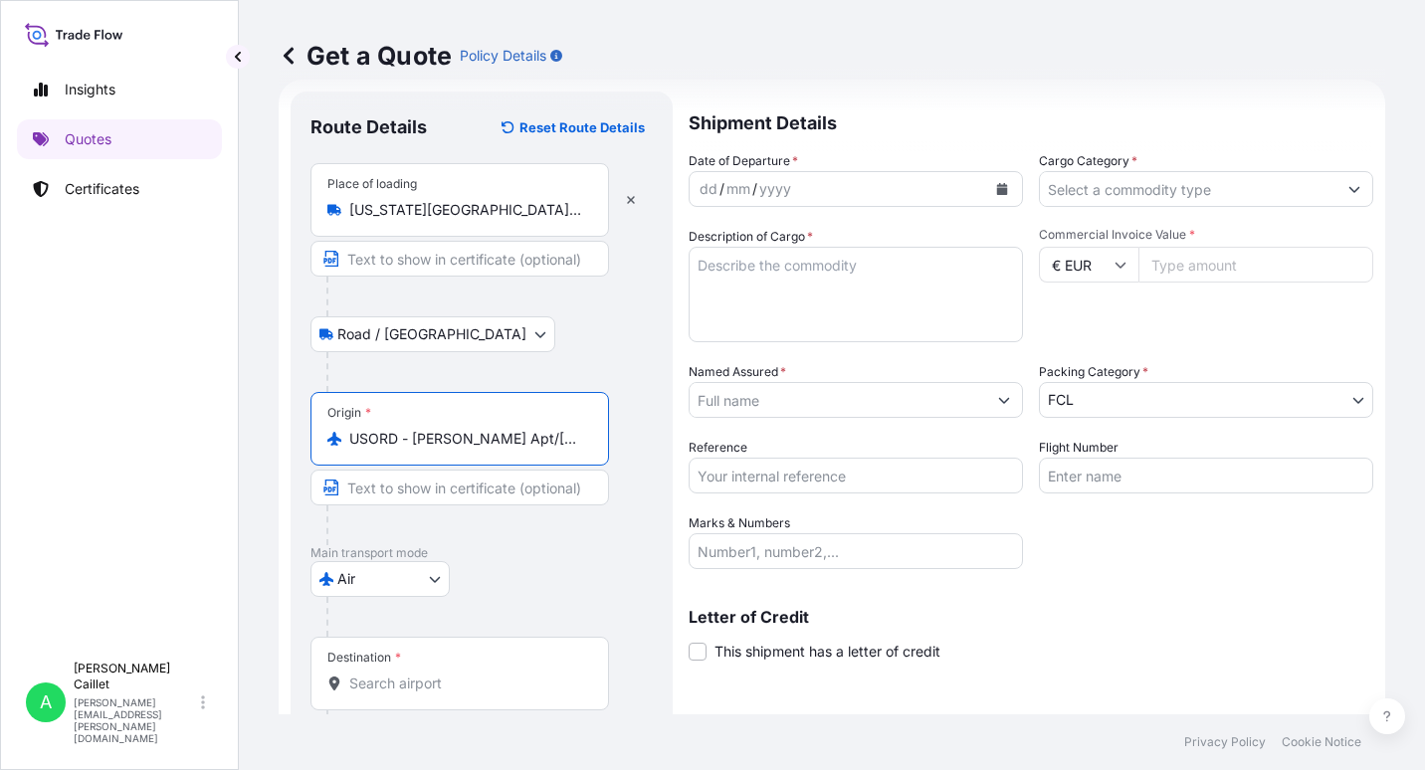
type input "USORD - OHare Apt/Chicago, United States"
click at [393, 685] on input "Destination *" at bounding box center [466, 684] width 235 height 20
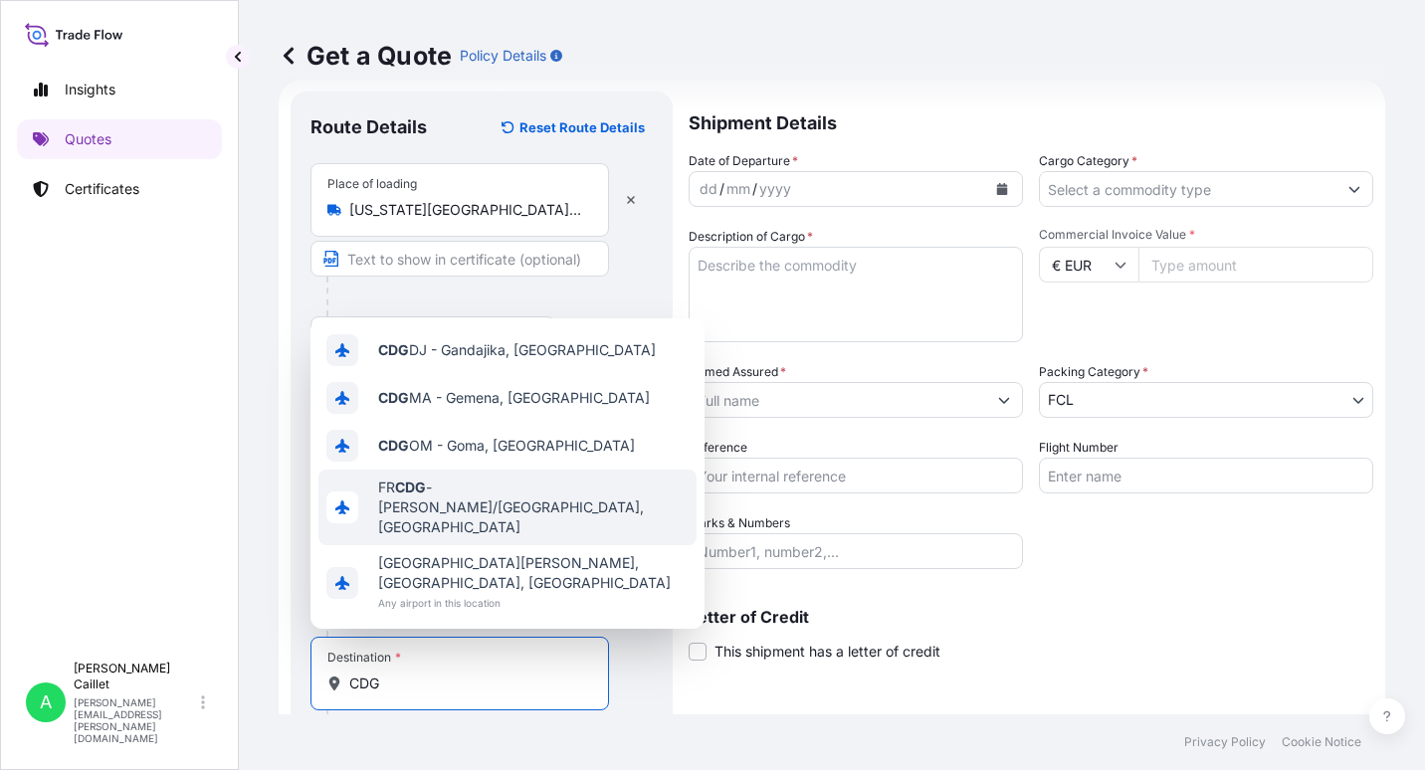
click at [437, 535] on div "FR CDG - Charles-de-Gaulle Apt/Paris, France" at bounding box center [507, 508] width 378 height 76
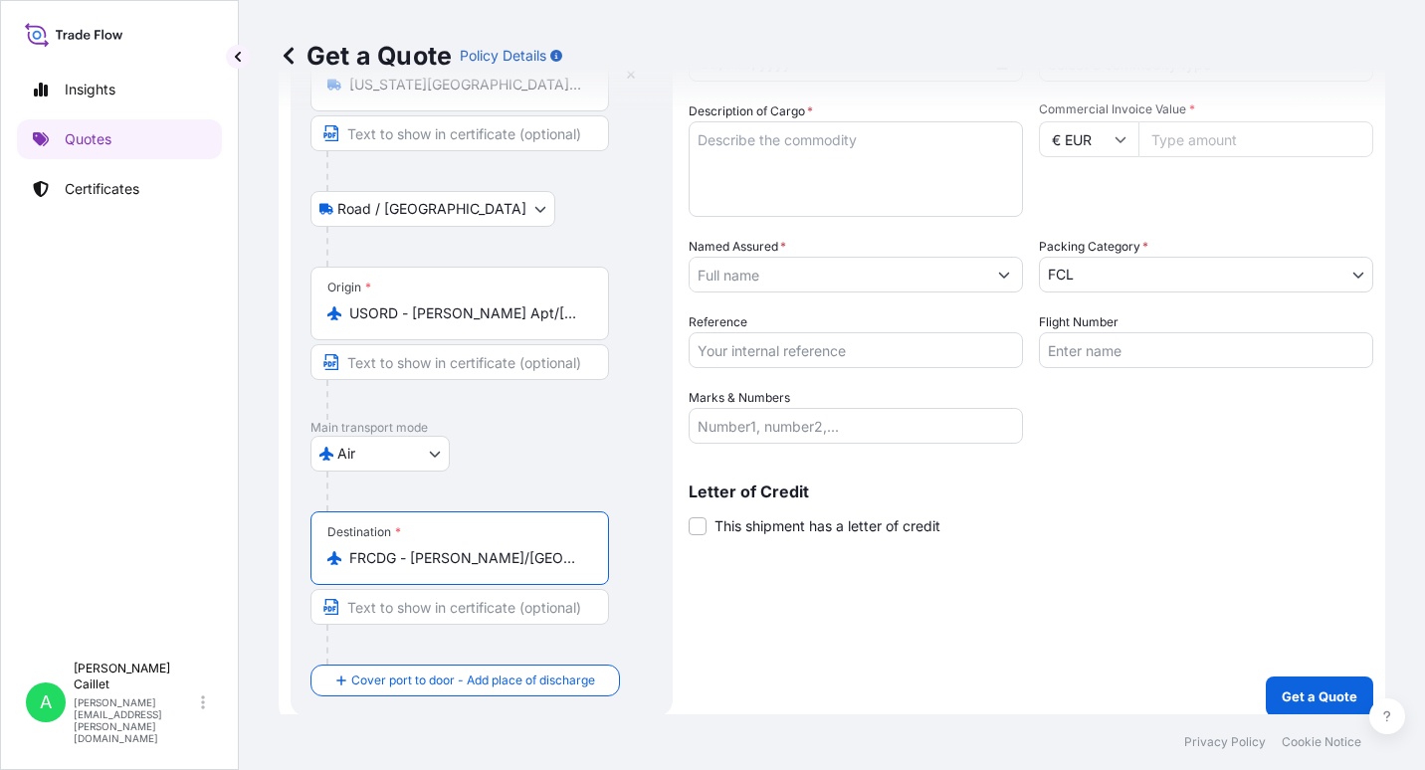
scroll to position [171, 0]
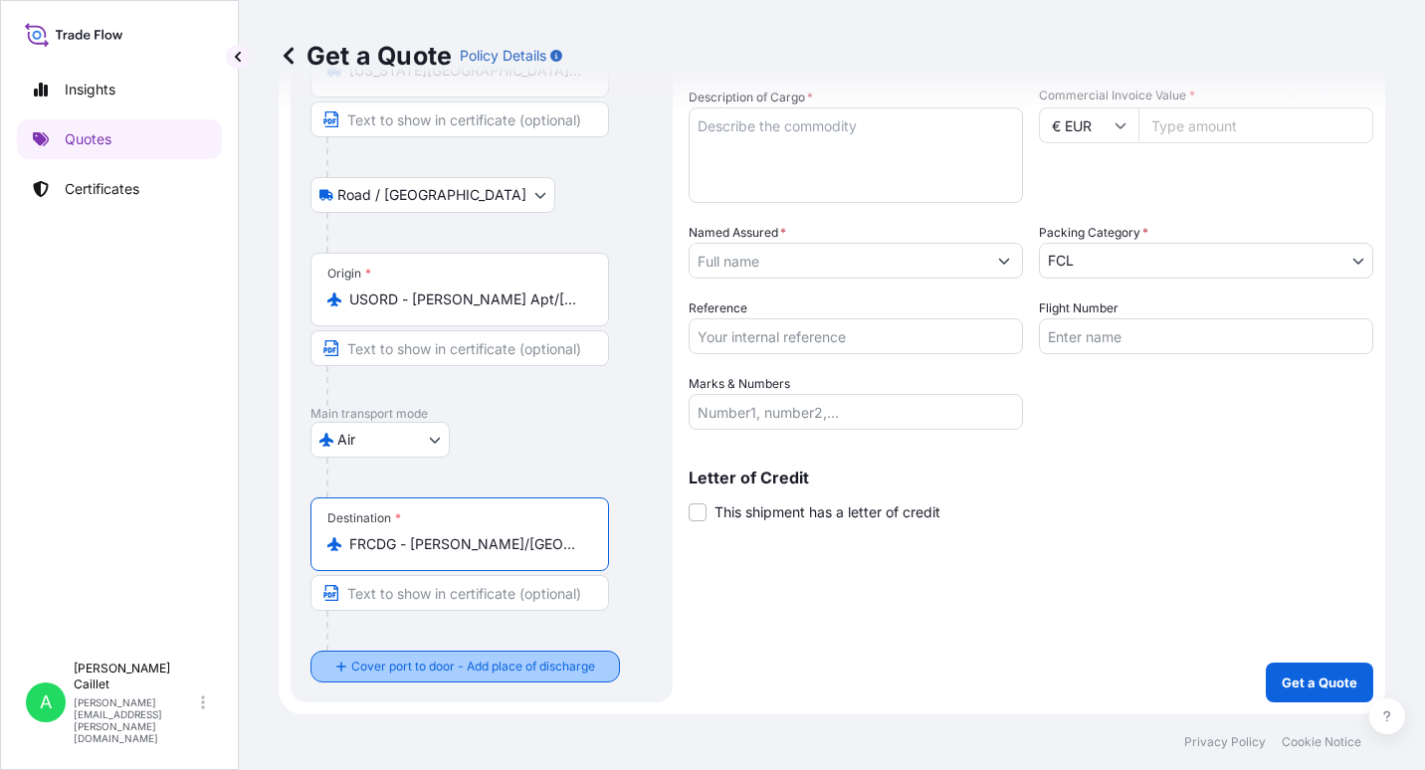
type input "FRCDG - Charles-de-Gaulle Apt/Paris, France"
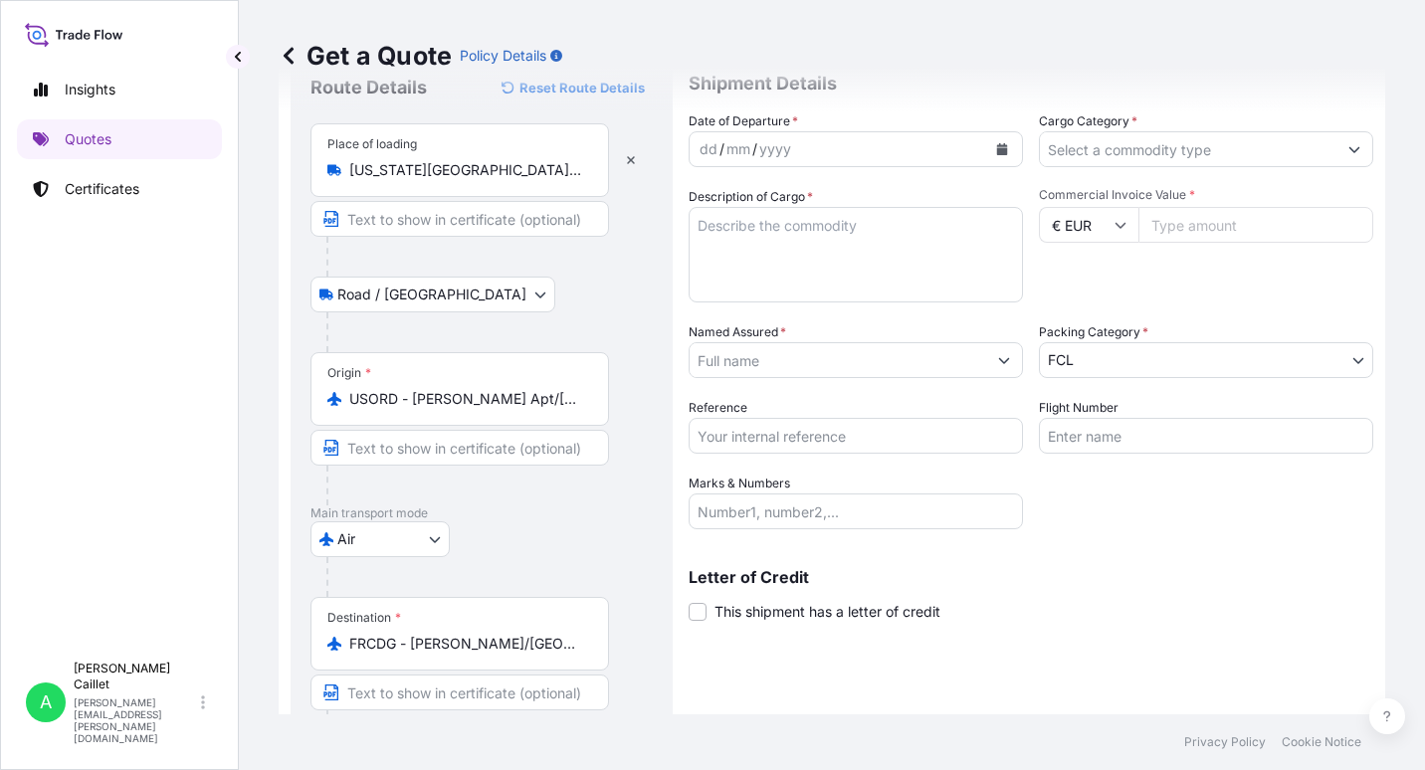
scroll to position [271, 0]
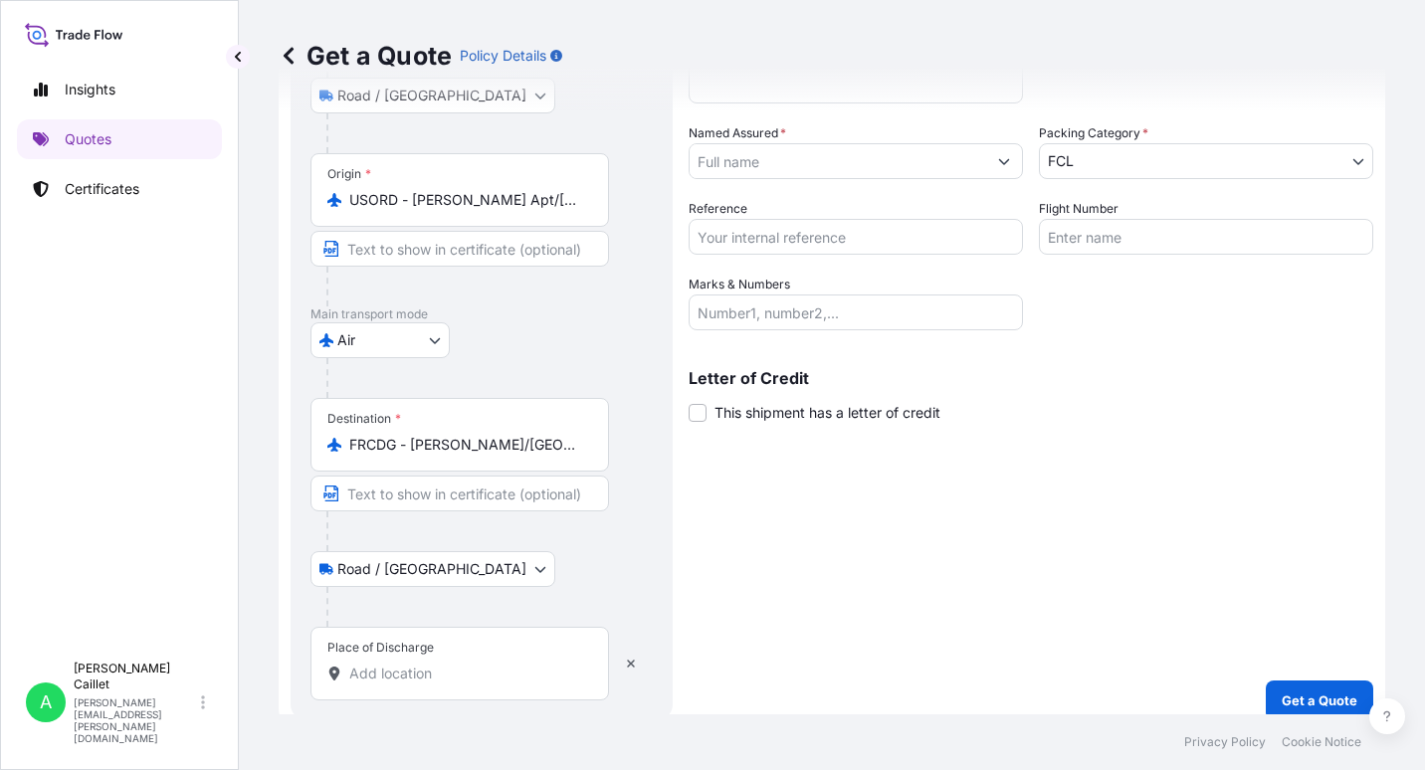
click at [377, 675] on input "Place of Discharge" at bounding box center [466, 674] width 235 height 20
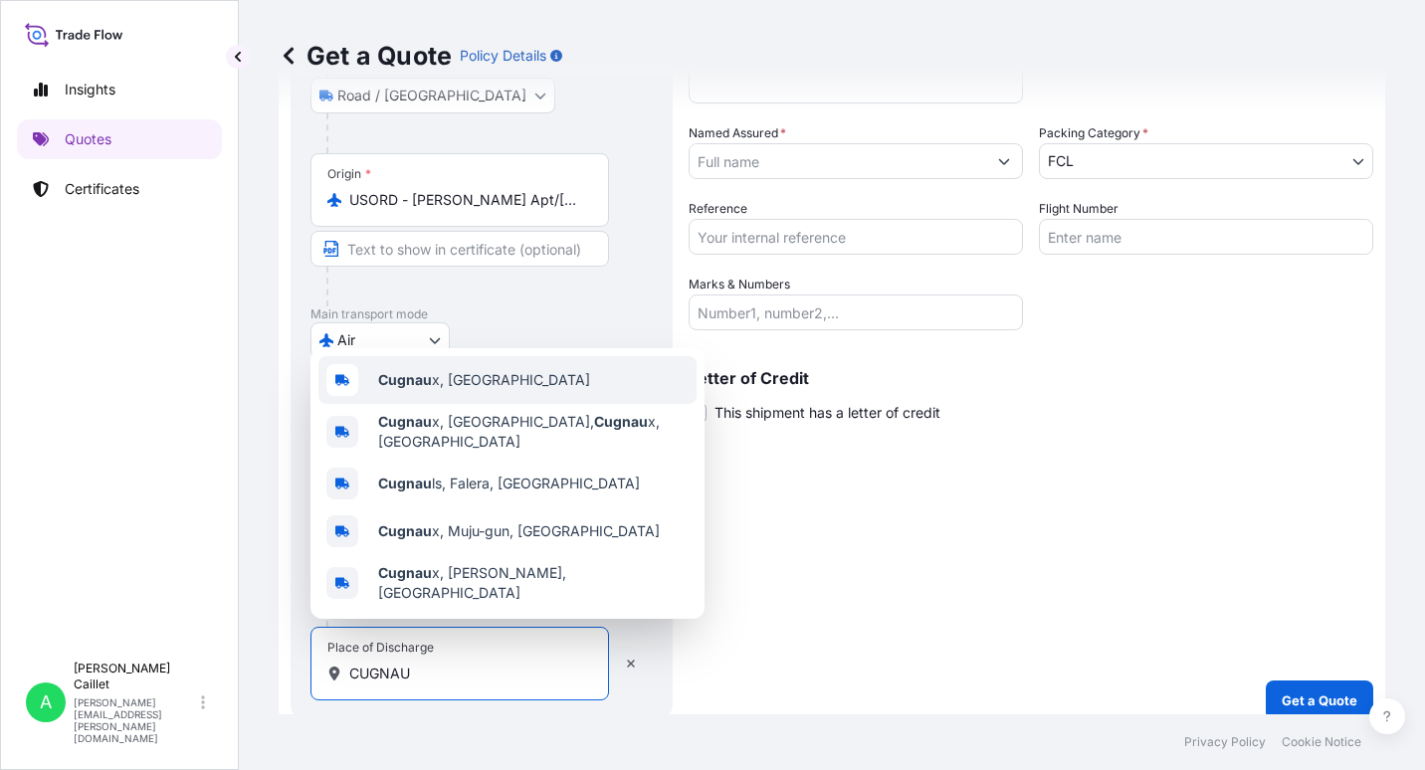
click at [437, 390] on span "Cugnau x, France" at bounding box center [484, 380] width 212 height 20
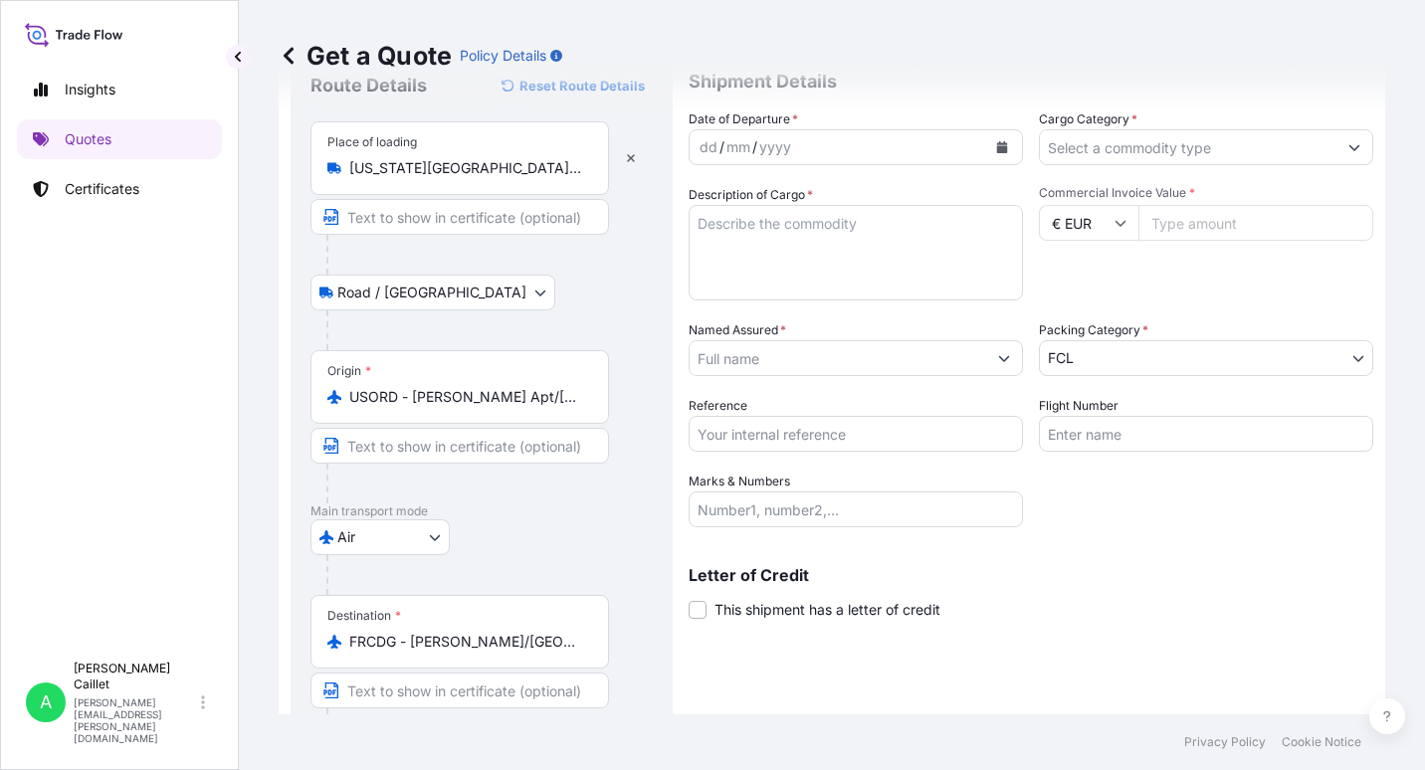
scroll to position [30, 0]
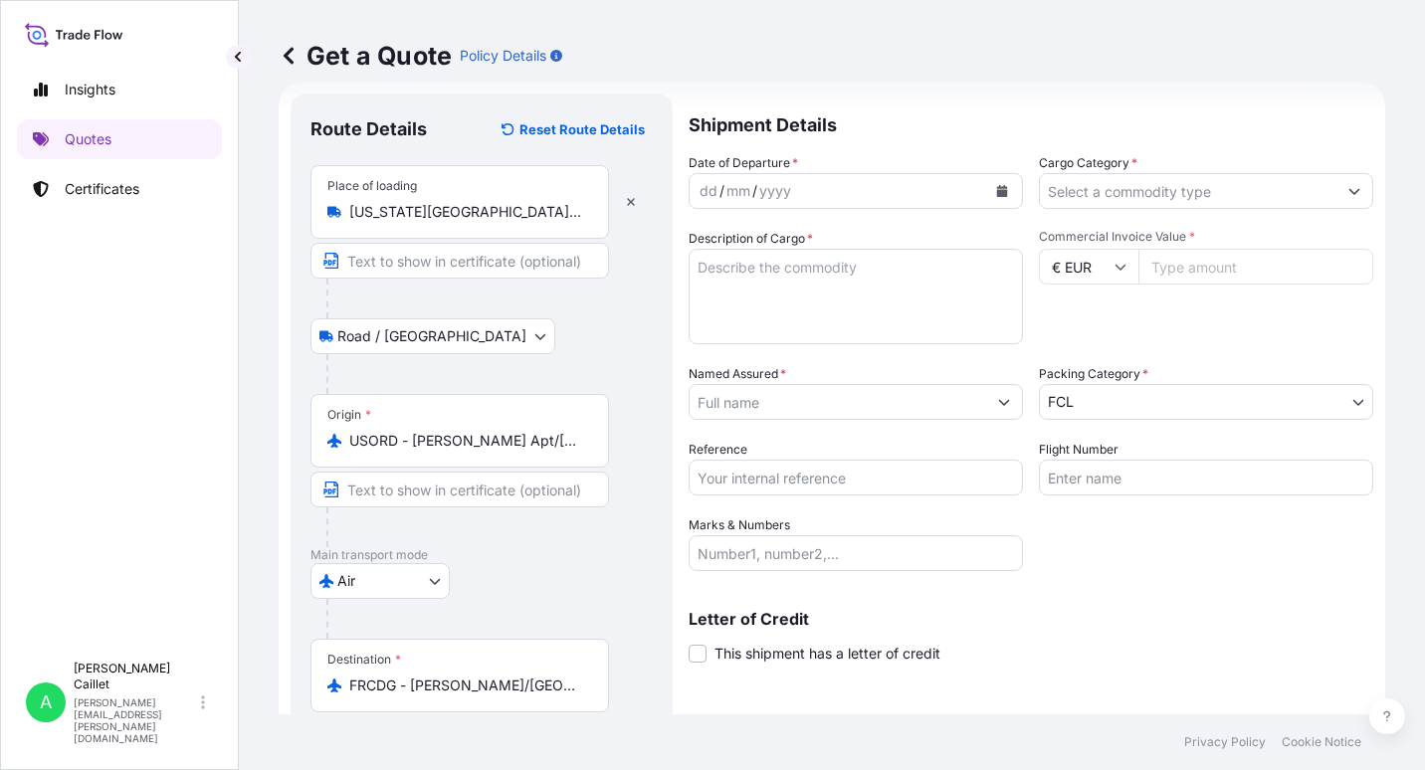
type input "Cugnaux, France"
click at [700, 183] on div "dd" at bounding box center [709, 191] width 22 height 24
click at [700, 191] on div "dd" at bounding box center [709, 191] width 22 height 24
click at [773, 265] on textarea "Description of Cargo *" at bounding box center [856, 297] width 334 height 96
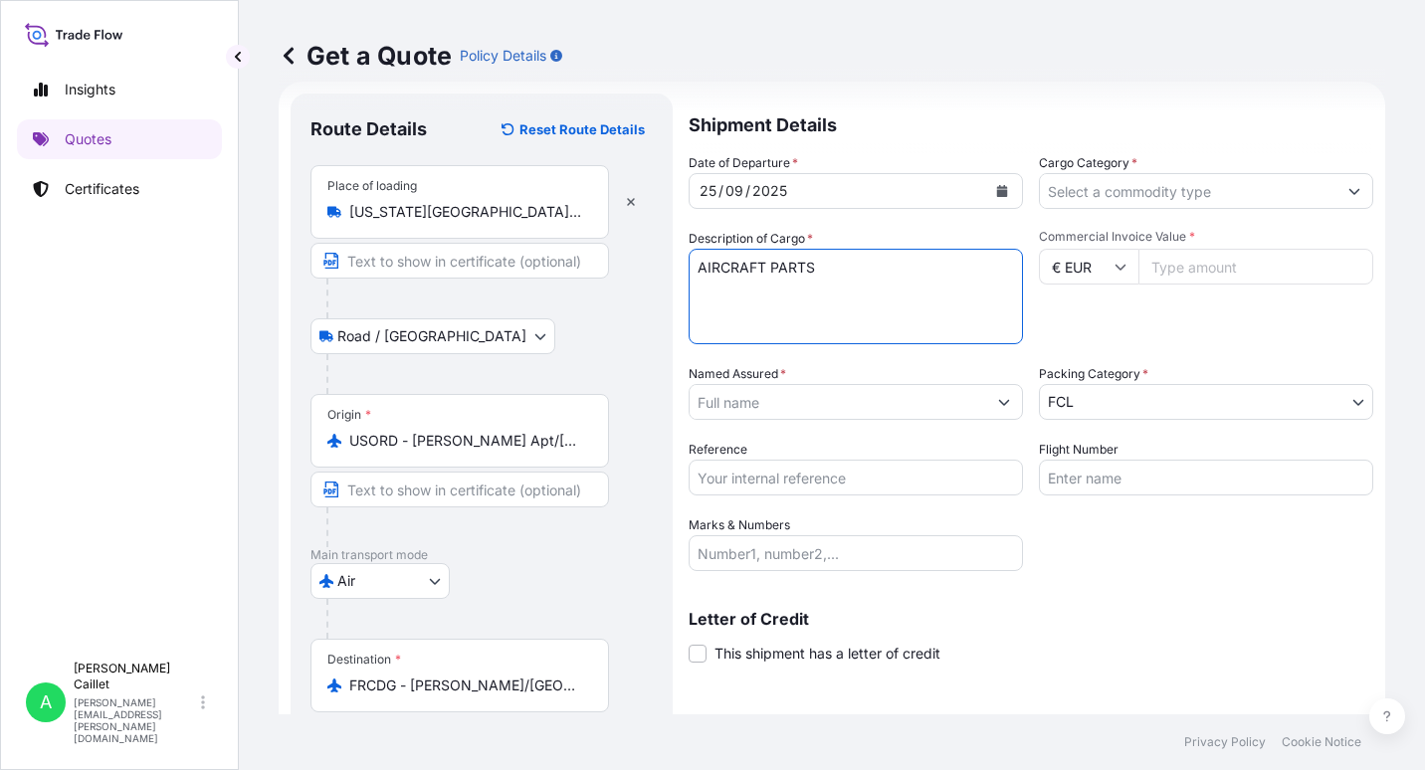
type textarea "AIRCRAFT PARTS"
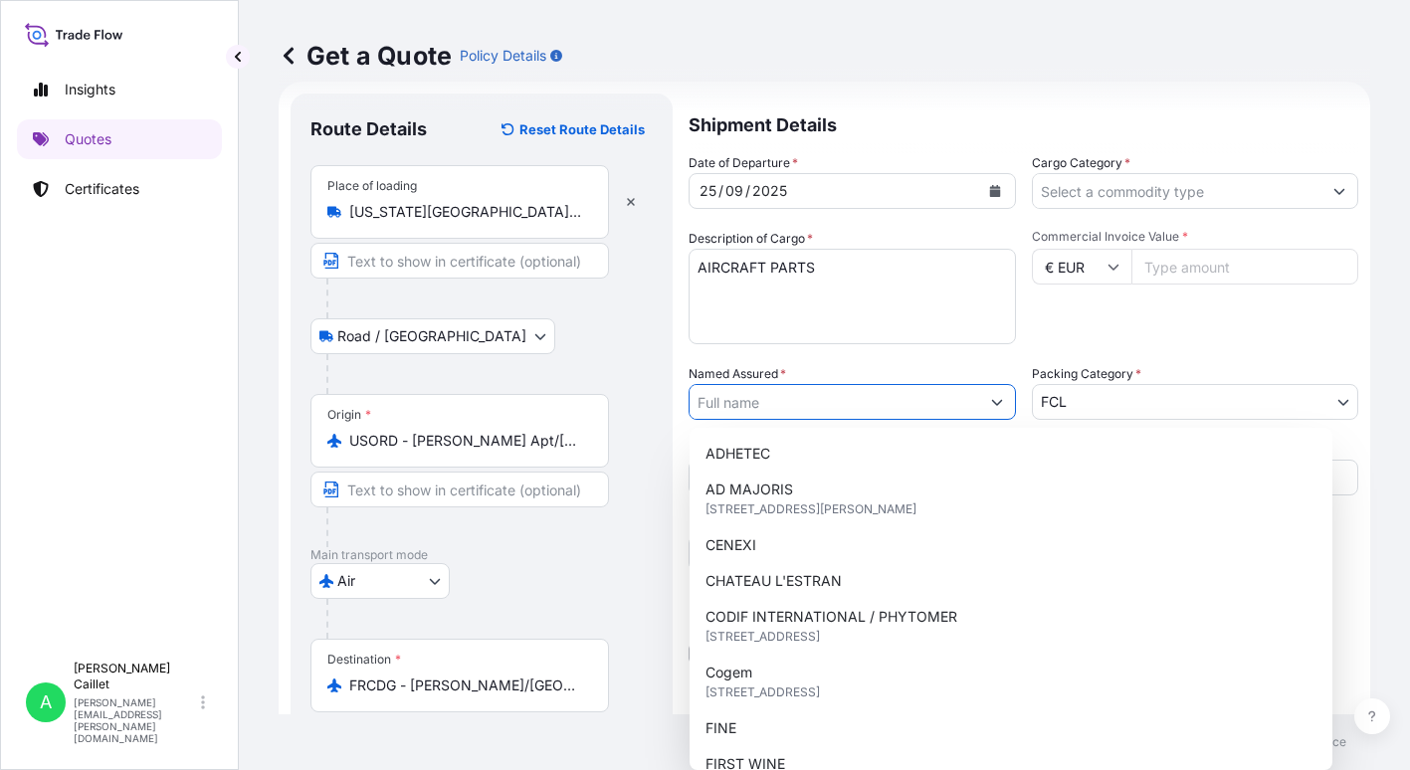
click at [803, 403] on input "Named Assured *" at bounding box center [835, 402] width 290 height 36
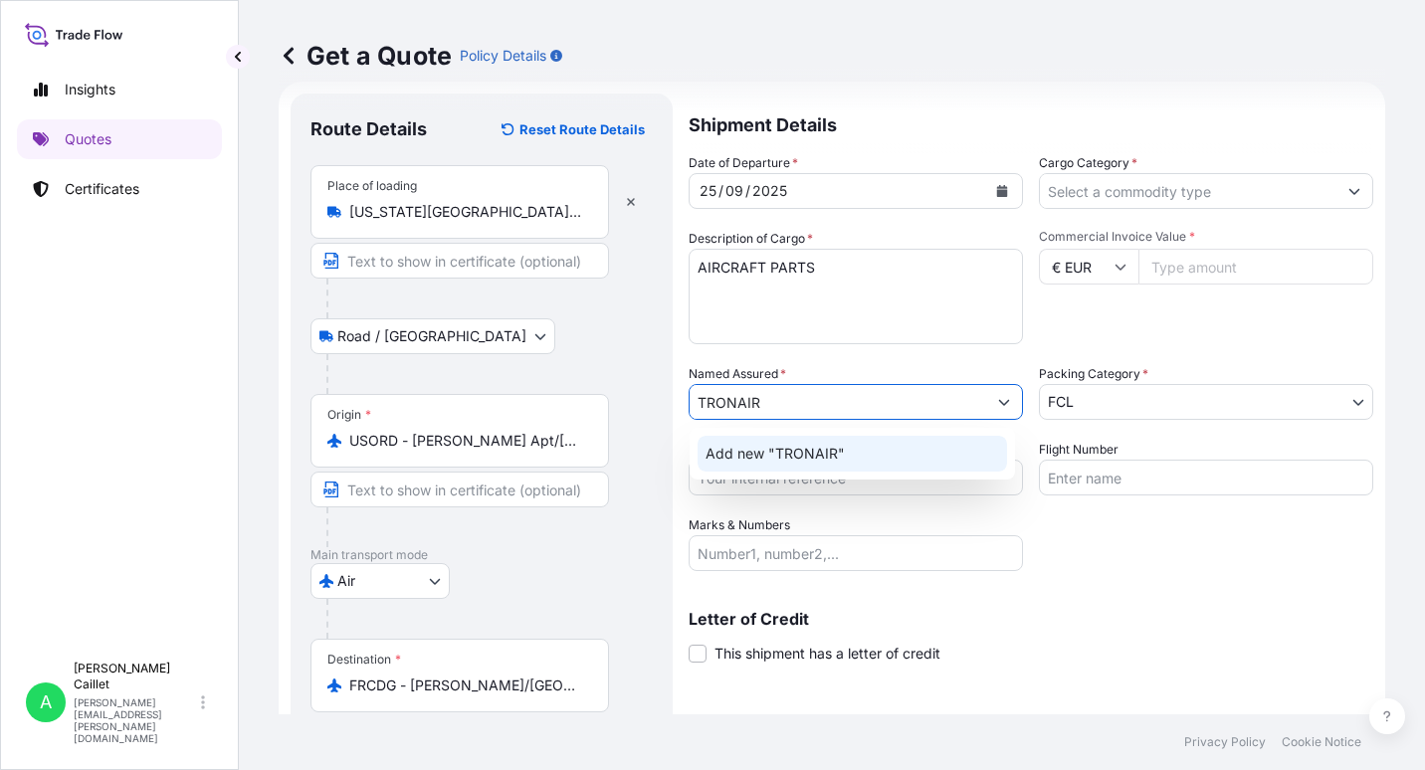
click at [803, 455] on span "Add new "TRONAIR"" at bounding box center [774, 454] width 139 height 20
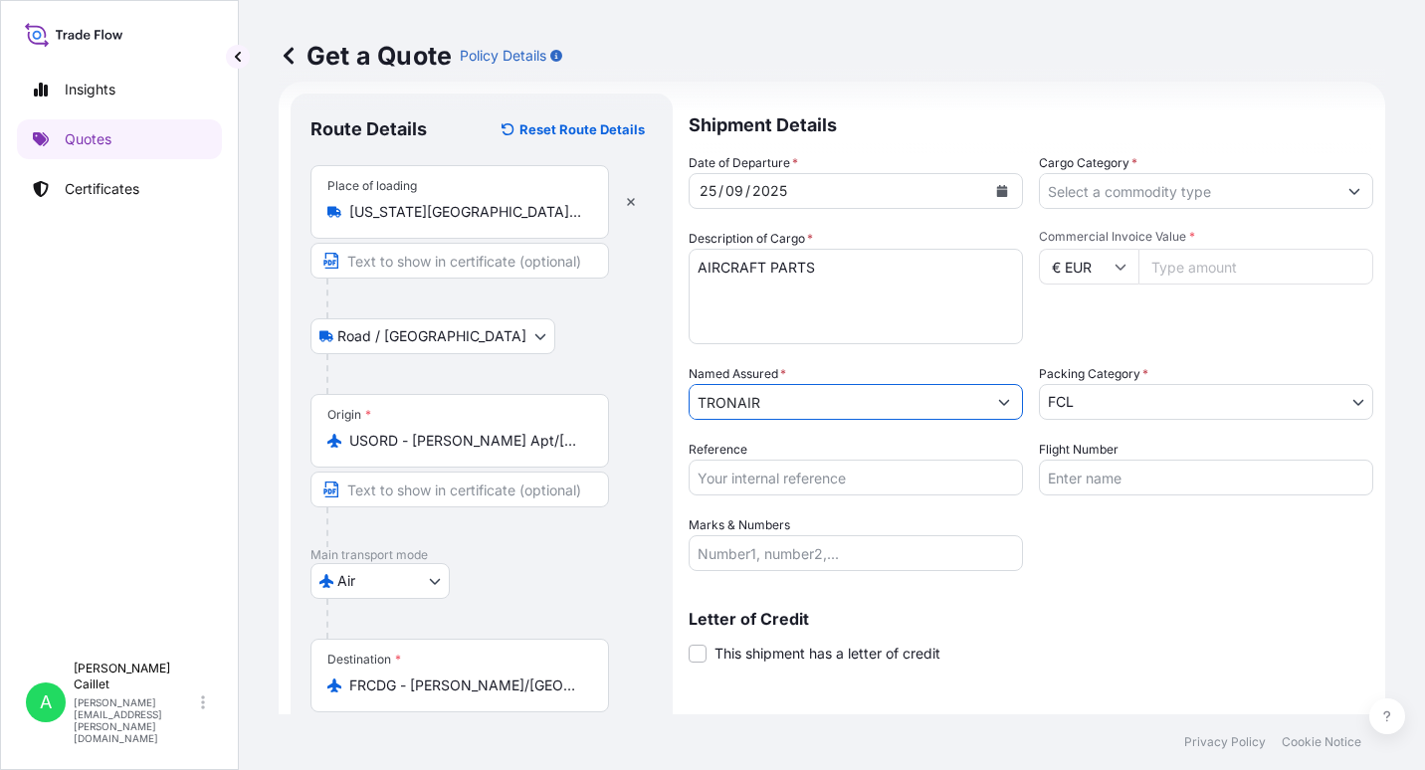
type input "TRONAIR"
click at [779, 559] on input "Marks & Numbers" at bounding box center [856, 553] width 334 height 36
click at [633, 644] on div "Destination * FRCDG - Charles-de-Gaulle Apt/Paris, France" at bounding box center [481, 715] width 342 height 153
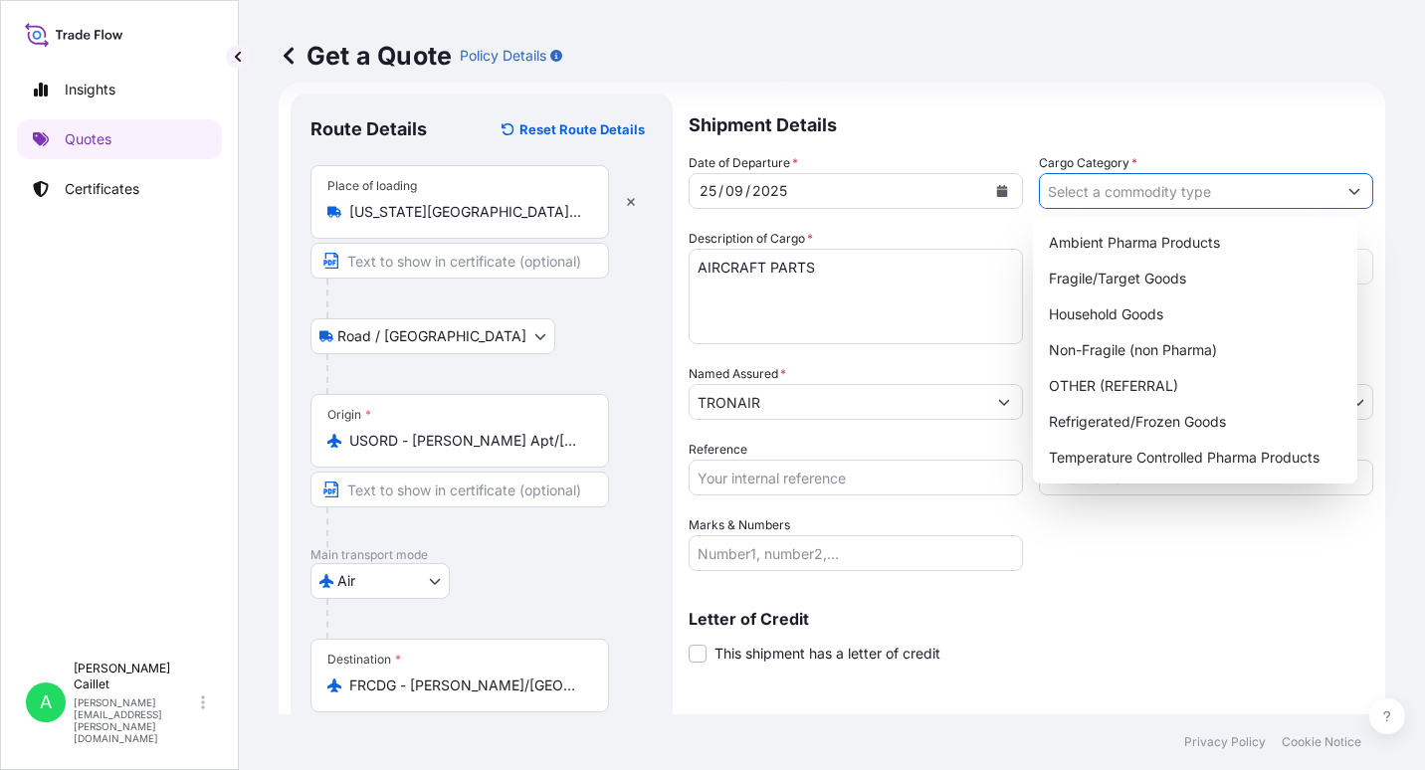
click at [1040, 198] on input "Cargo Category *" at bounding box center [1188, 191] width 297 height 36
click at [1040, 353] on div "Non-Fragile (non Pharma)" at bounding box center [1195, 350] width 309 height 36
type input "Non-Fragile (non Pharma)"
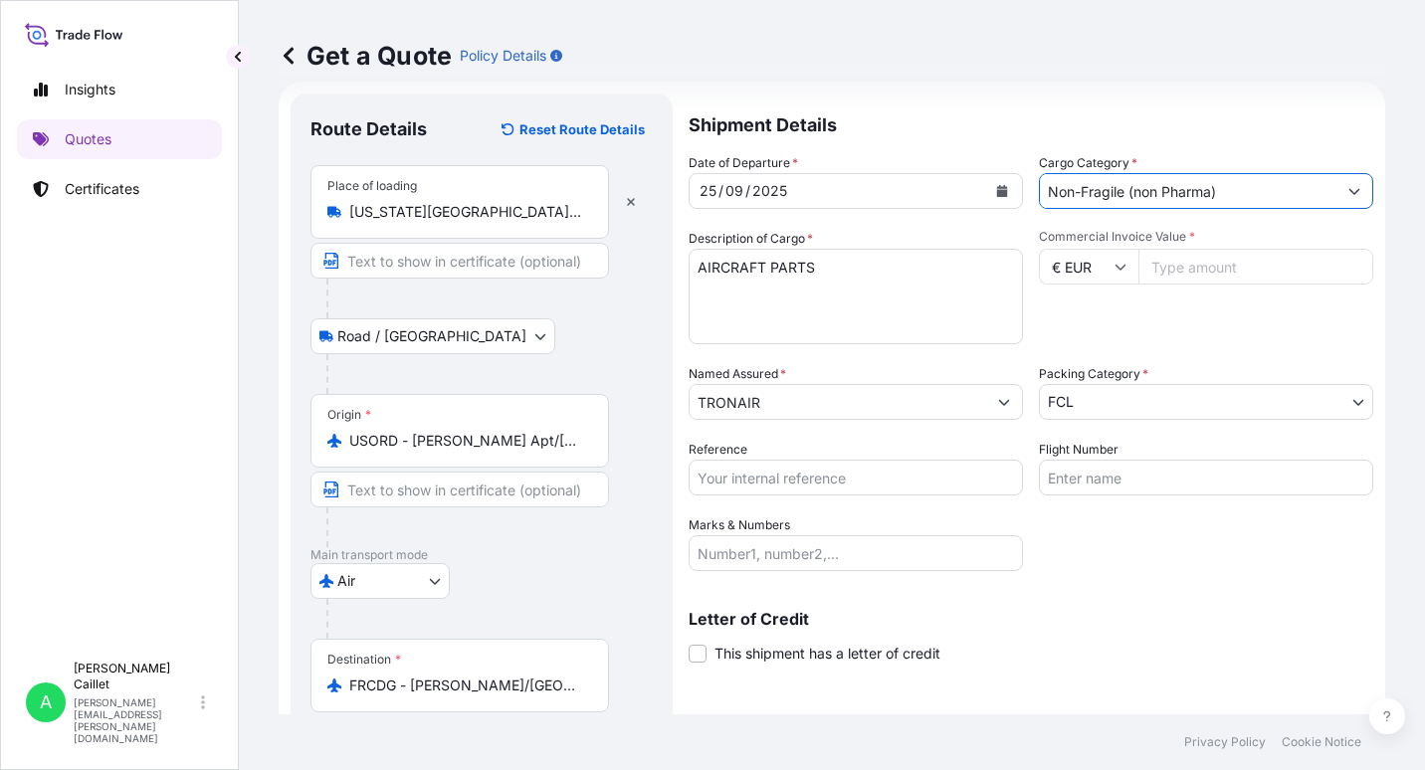
click at [1040, 270] on icon at bounding box center [1120, 267] width 12 height 12
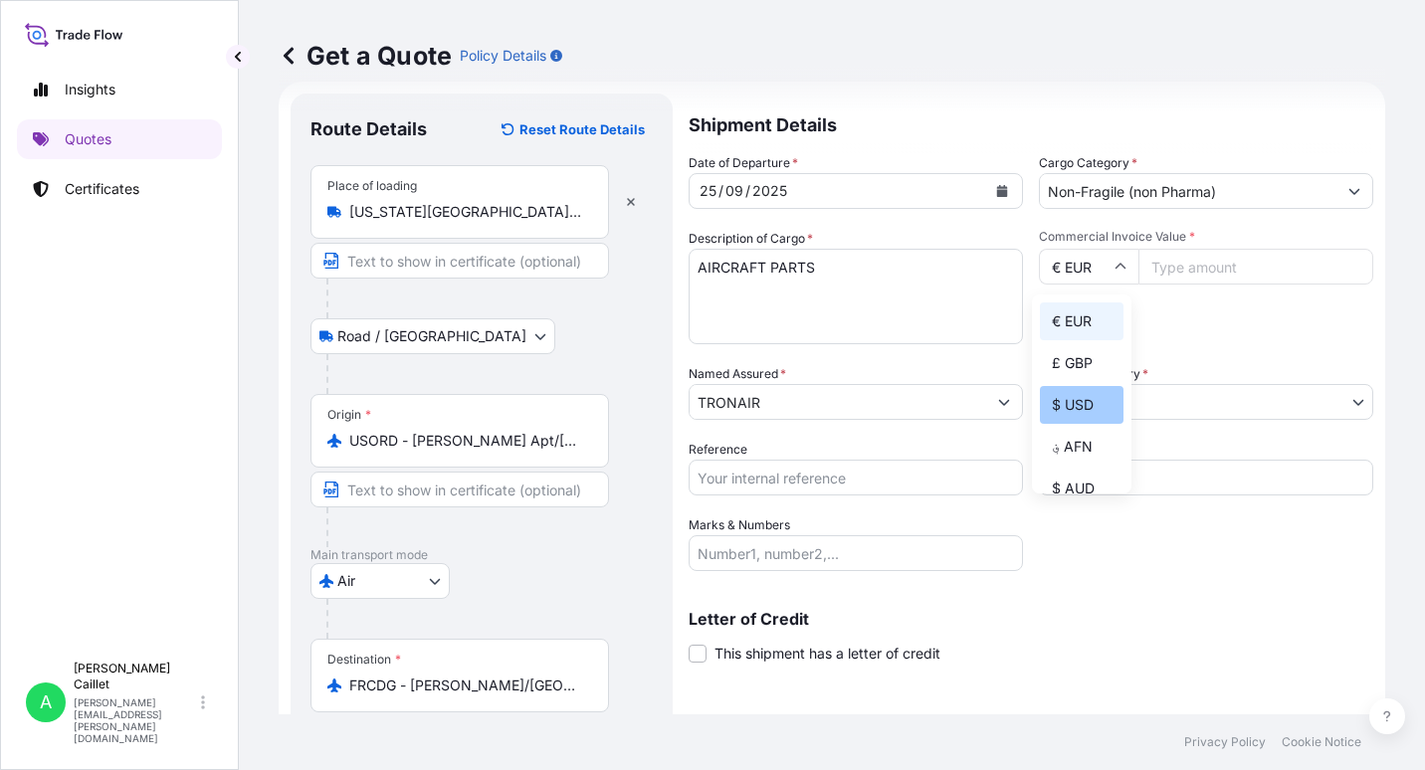
click at [1040, 392] on div "$ USD" at bounding box center [1082, 405] width 84 height 38
type input "$ USD"
click at [1040, 255] on input "Commercial Invoice Value *" at bounding box center [1255, 267] width 235 height 36
type input "68120"
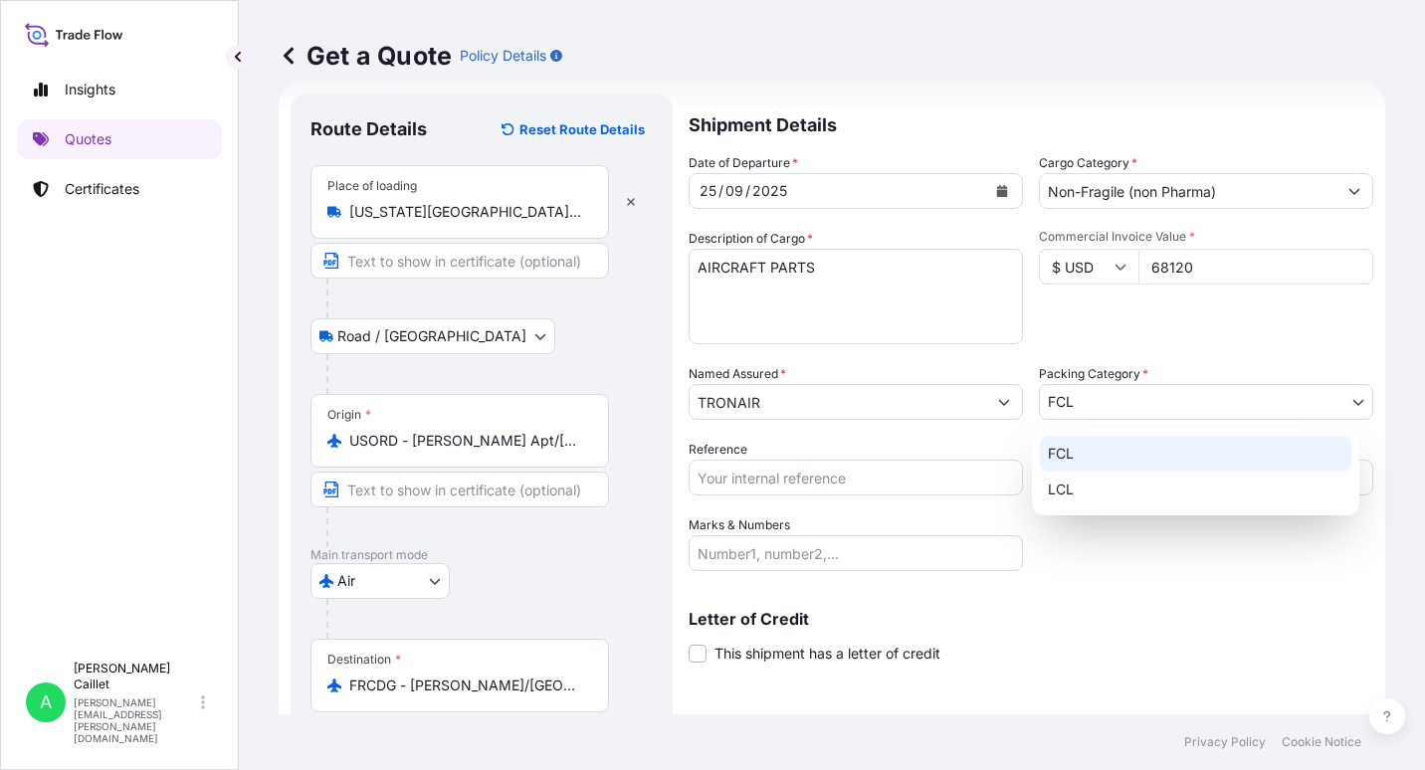
click at [1040, 409] on body "Insights Quotes Certificates A Anne-Flore Caillet anne-flore.caillet@fr.yusen-l…" at bounding box center [712, 385] width 1425 height 770
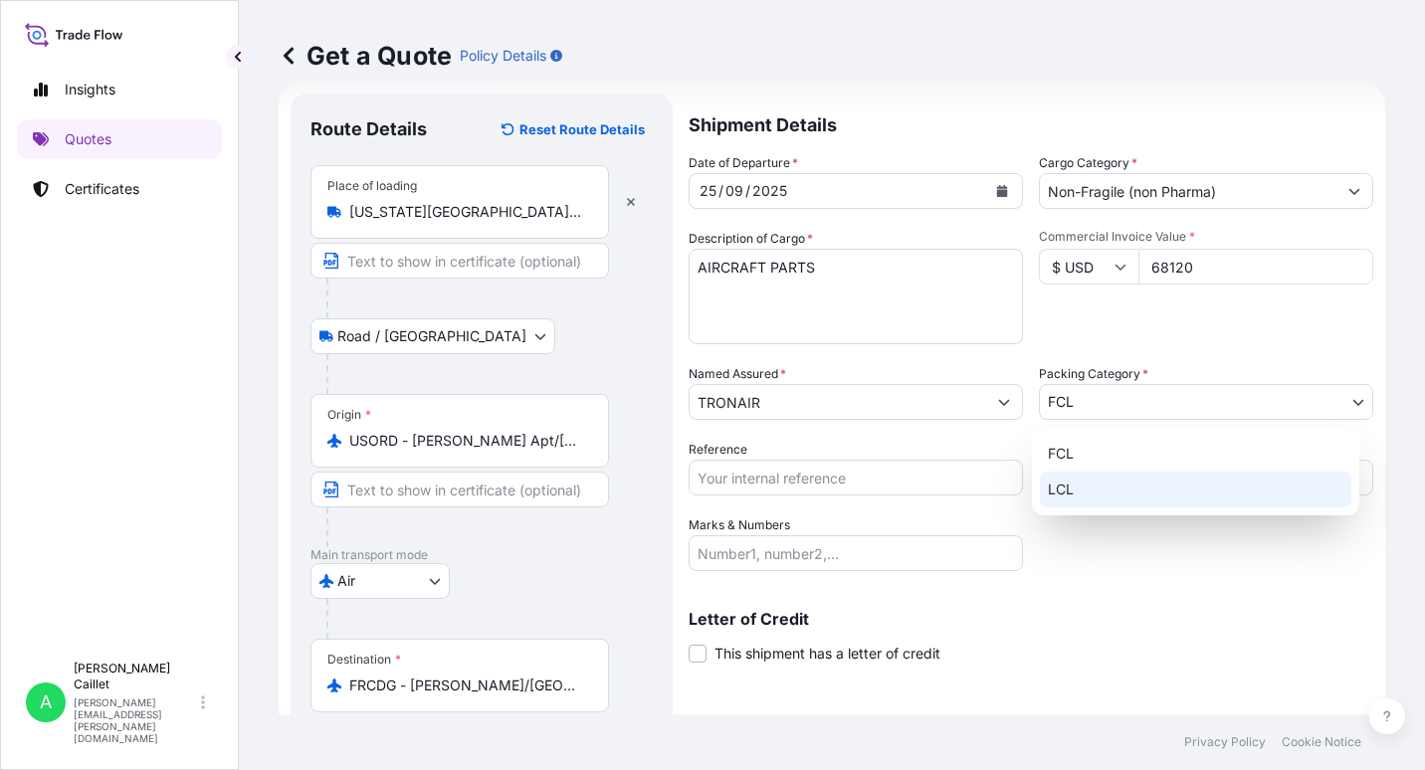
click at [1040, 482] on div "LCL" at bounding box center [1195, 490] width 311 height 36
select select "22"
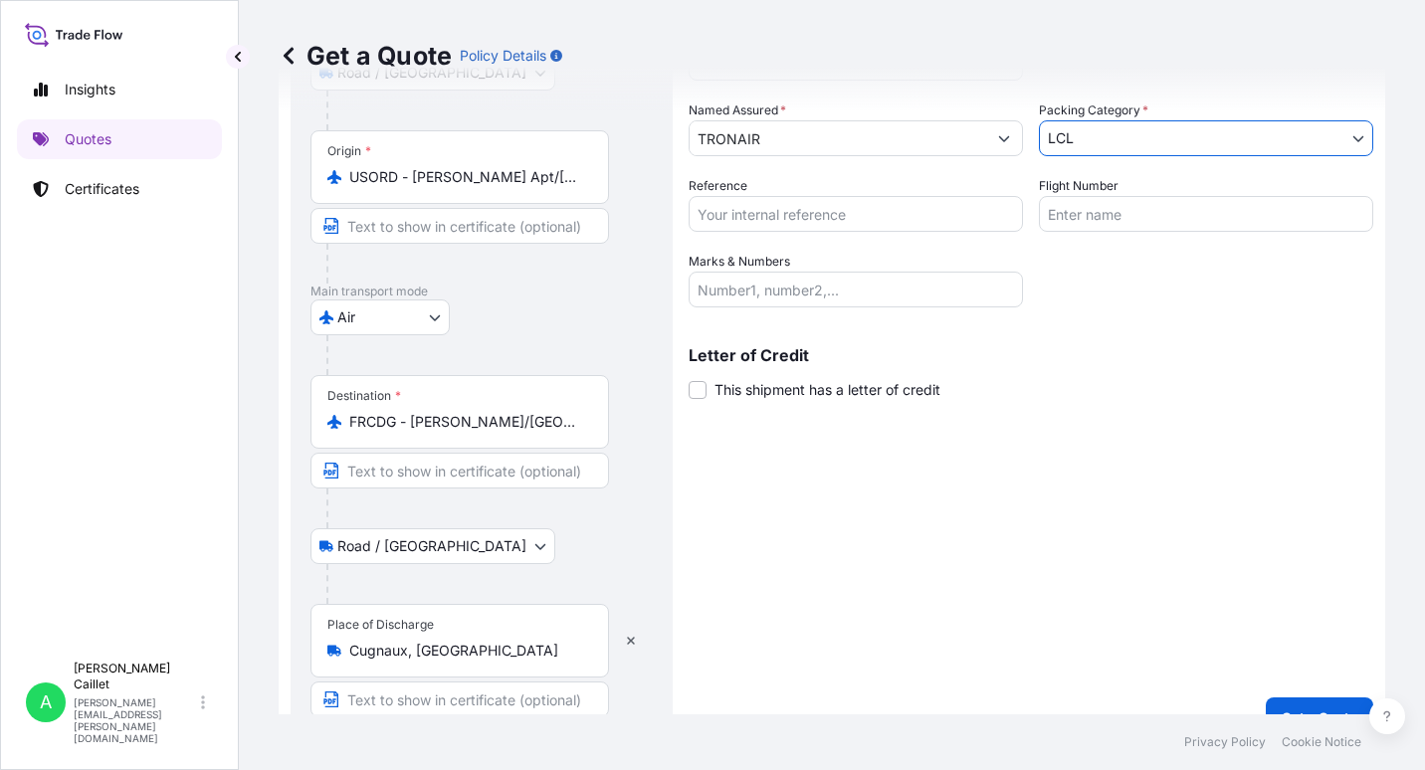
scroll to position [328, 0]
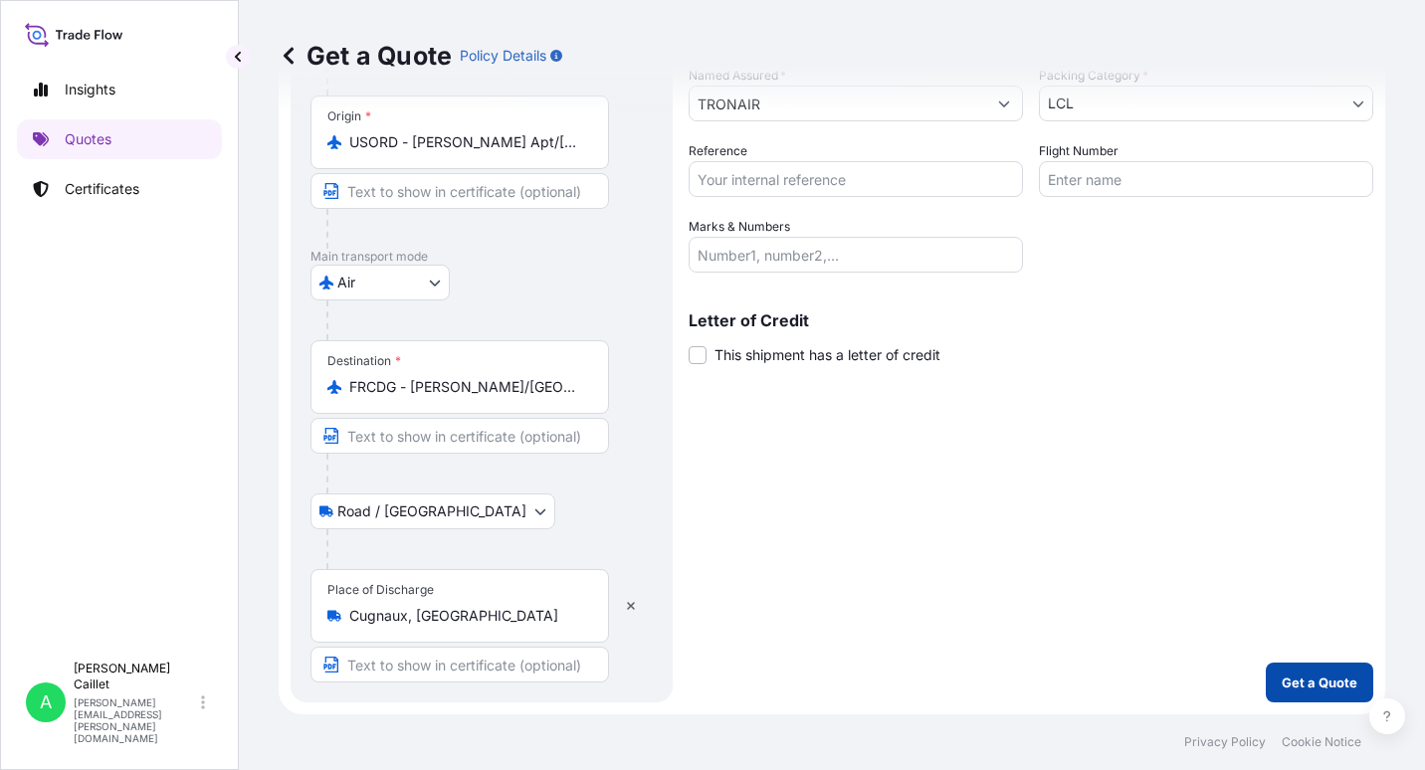
click at [1040, 684] on p "Get a Quote" at bounding box center [1320, 683] width 76 height 20
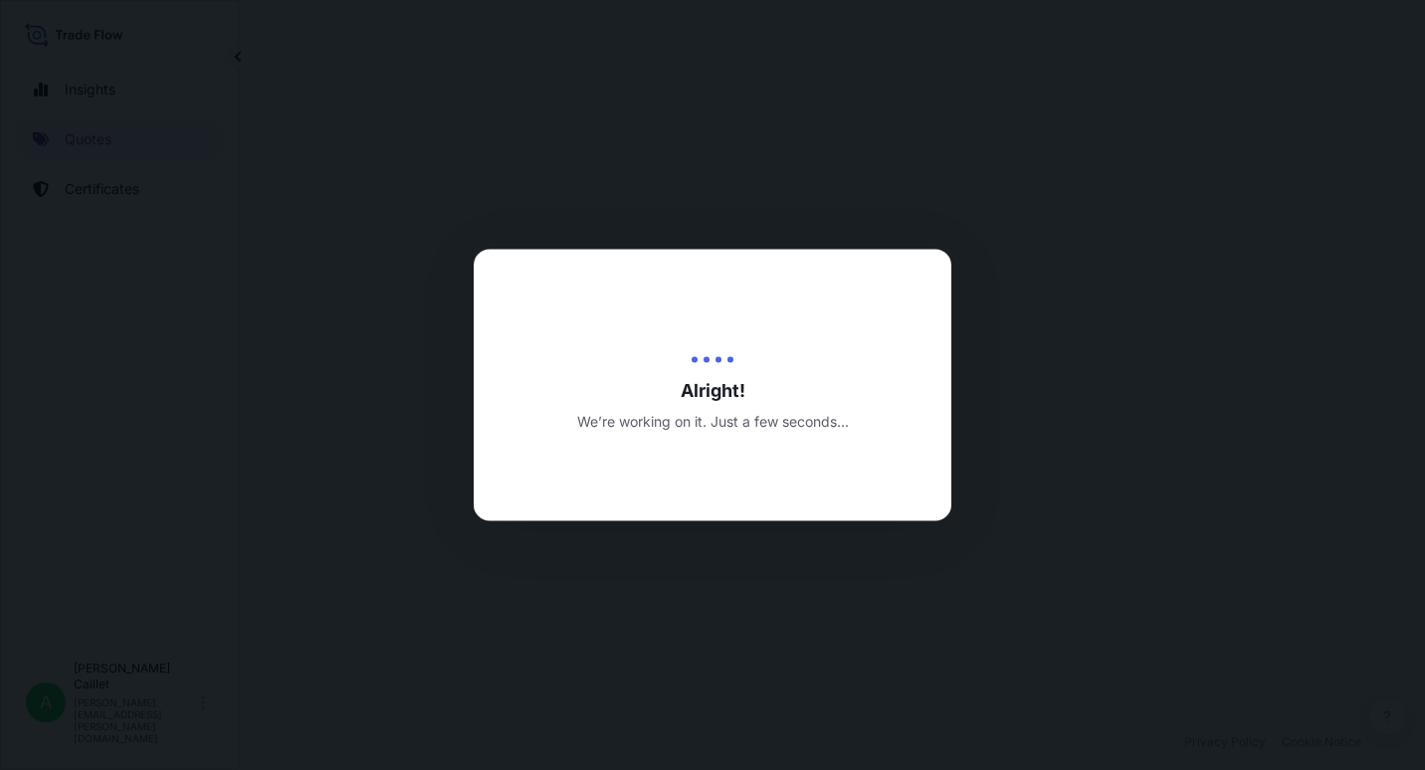
select select "Road / Inland"
select select "Air"
select select "Road / Inland"
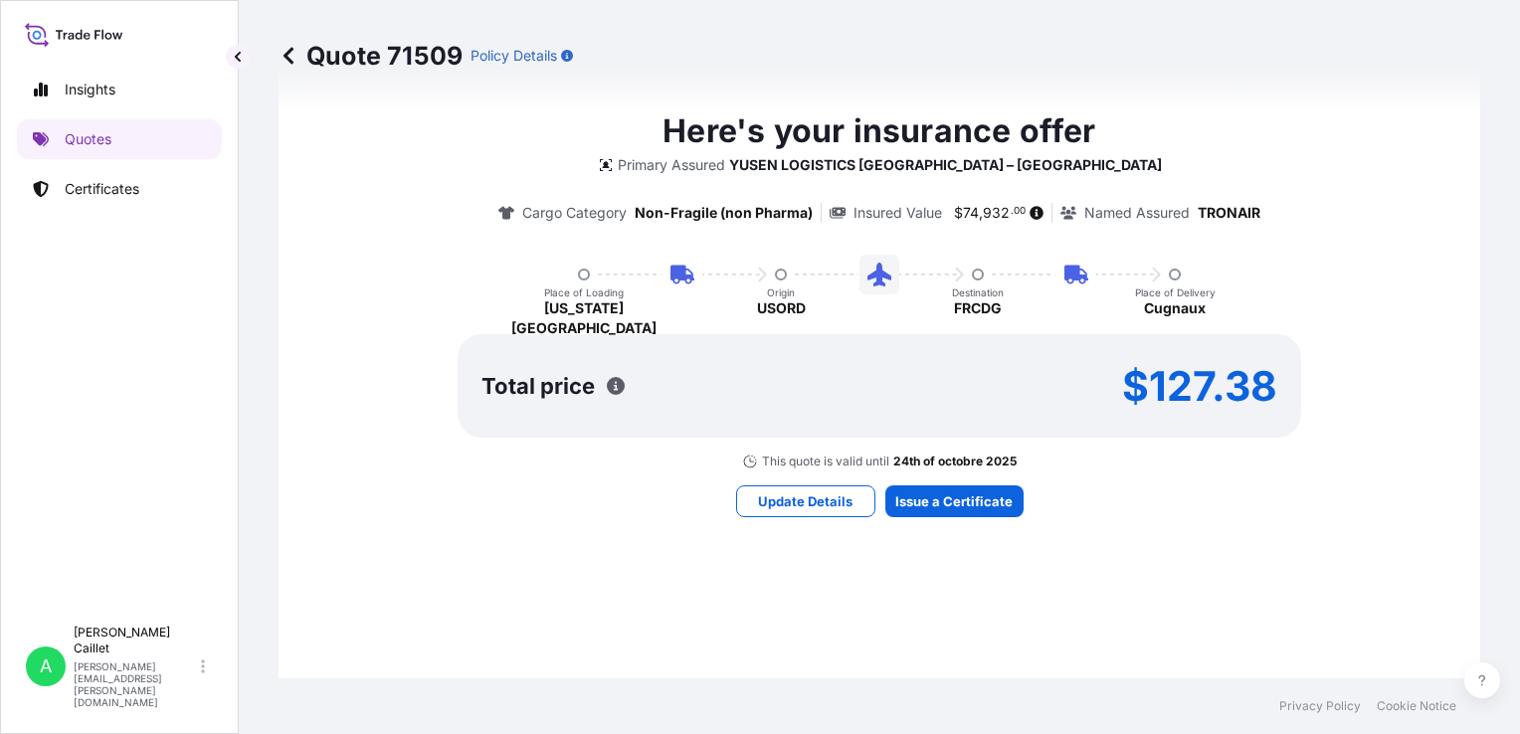
scroll to position [1453, 0]
